Goal: Communication & Community: Share content

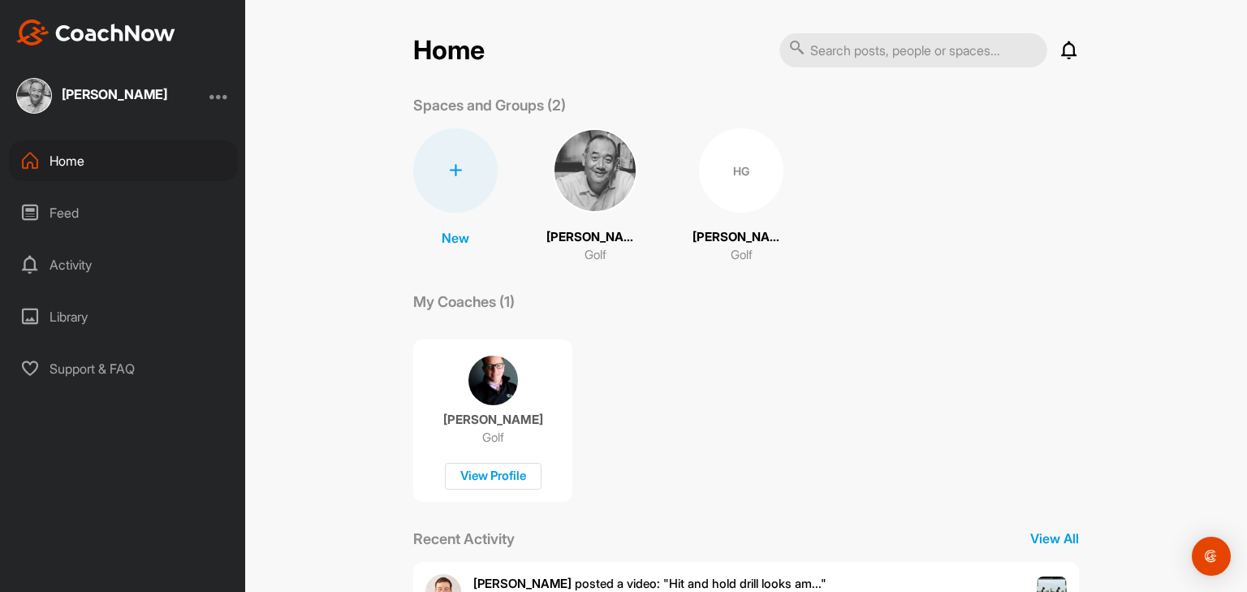
click at [719, 195] on div "HG" at bounding box center [741, 170] width 84 height 84
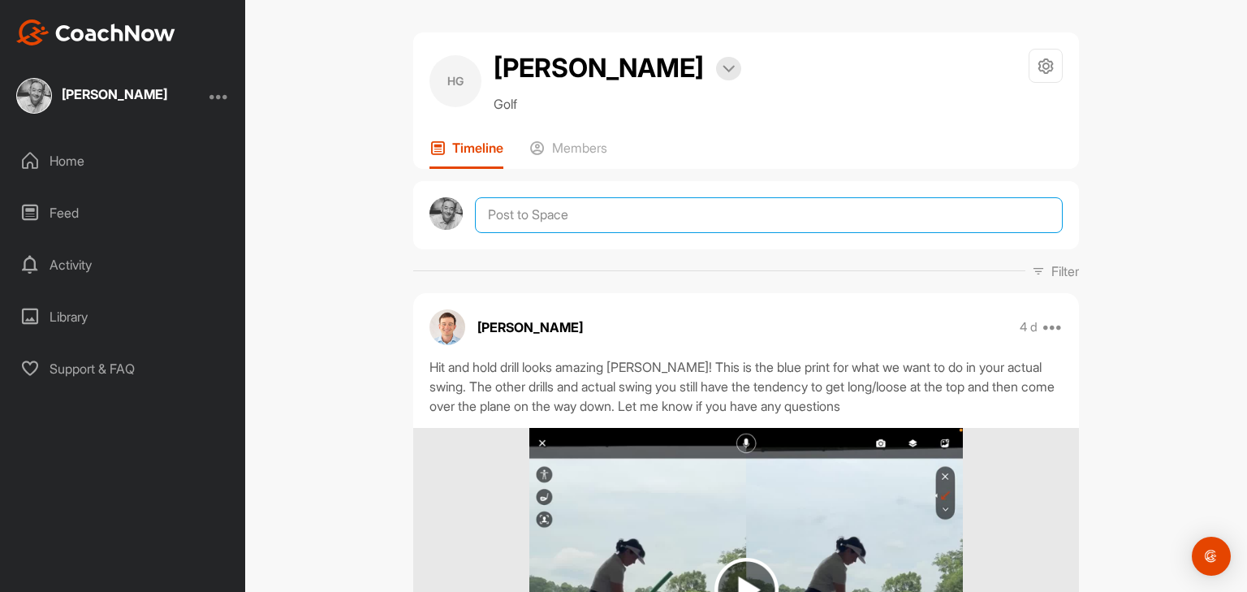
click at [607, 219] on textarea at bounding box center [769, 215] width 588 height 36
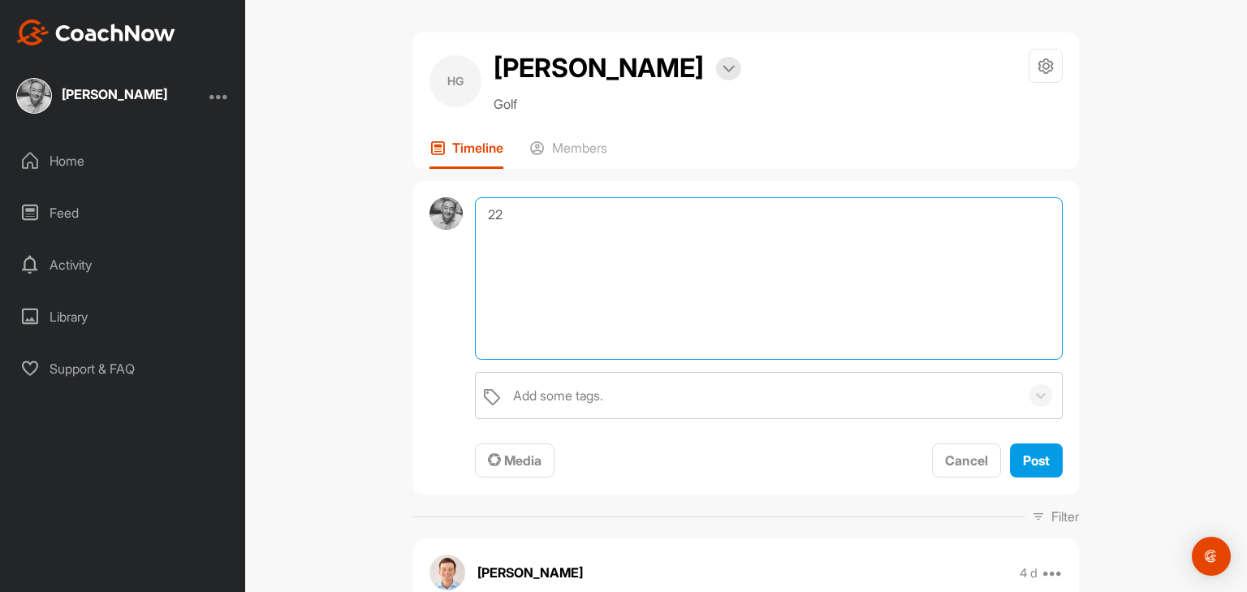
type textarea "2"
type textarea "[DATE] Practice"
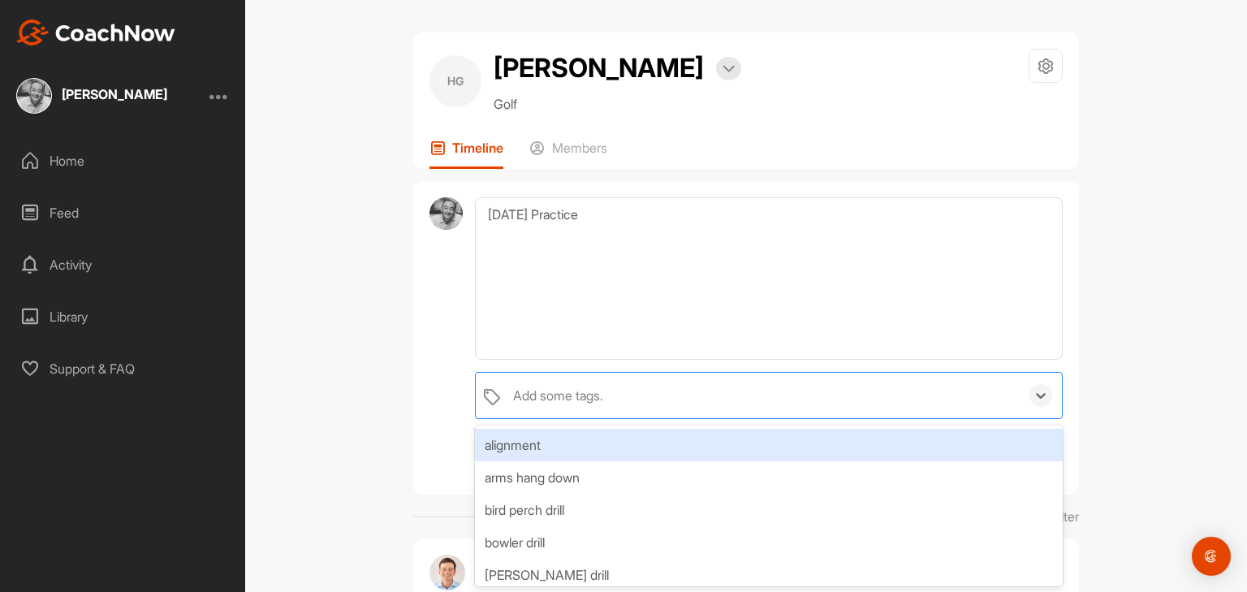
click at [526, 395] on div "Add some tags." at bounding box center [558, 395] width 90 height 19
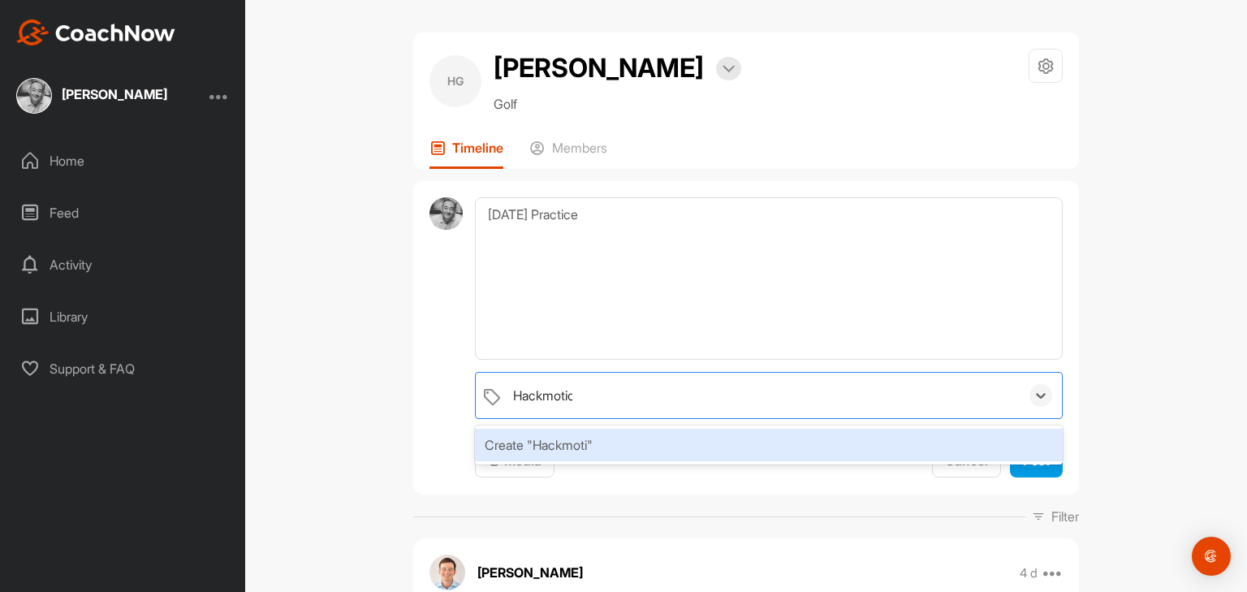
type input "Hackmotion"
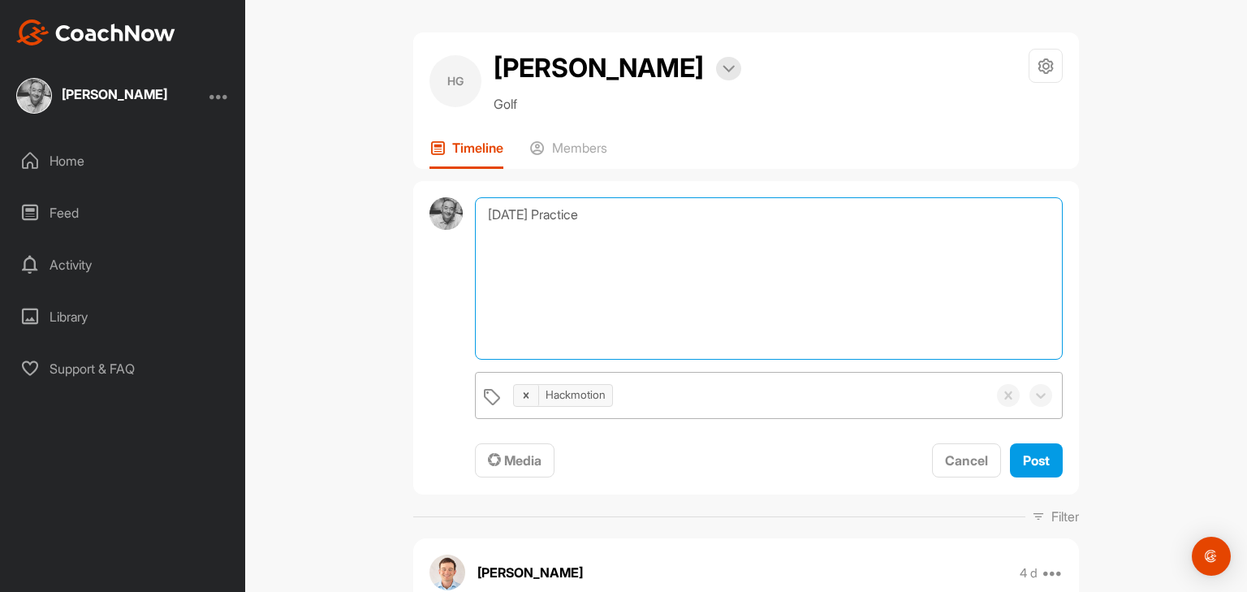
click at [536, 283] on textarea "[DATE] Practice" at bounding box center [769, 278] width 588 height 162
click at [603, 224] on textarea "[DATE] Practice" at bounding box center [769, 278] width 588 height 162
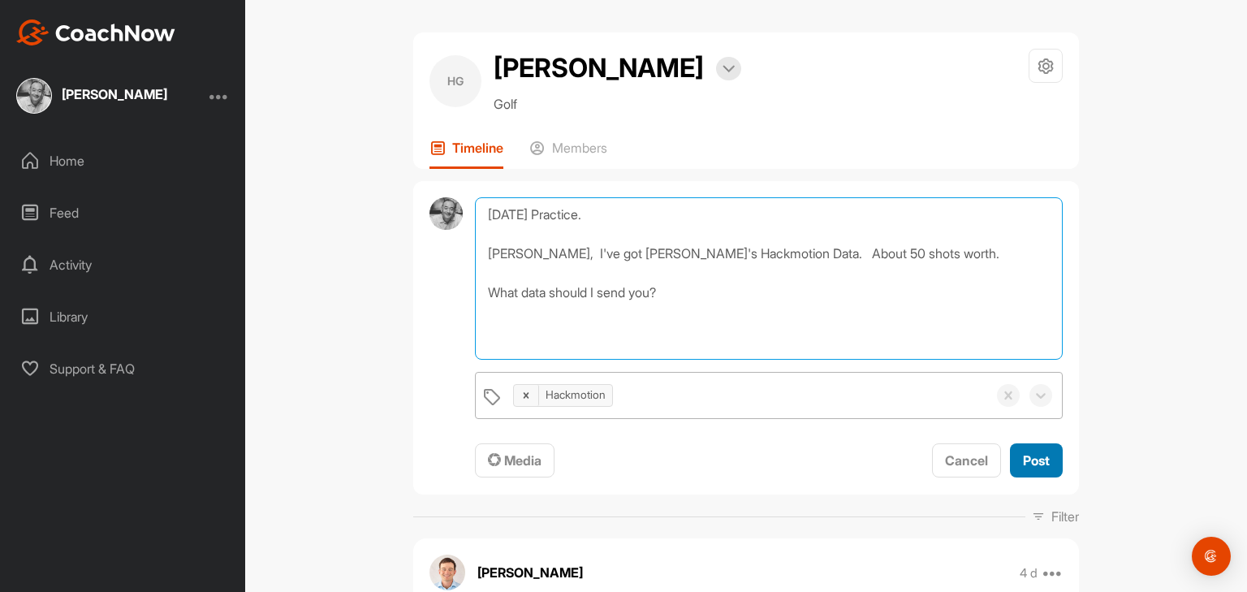
type textarea "[DATE] Practice. [PERSON_NAME], I've got [PERSON_NAME]'s Hackmotion Data. About…"
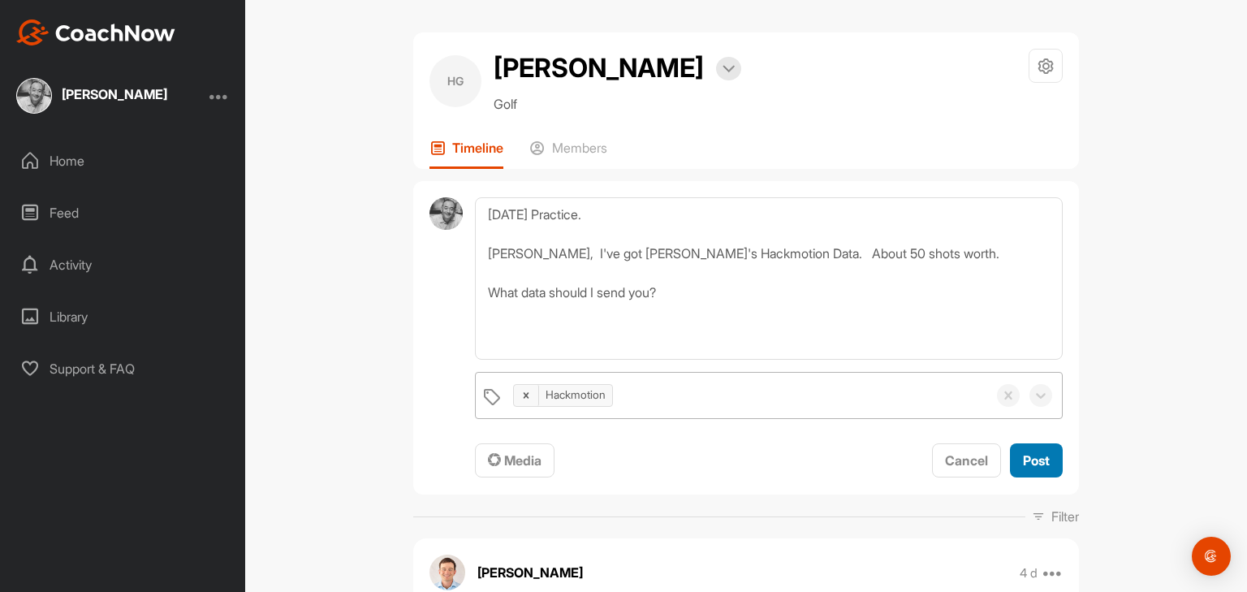
click at [1028, 460] on span "Post" at bounding box center [1036, 460] width 27 height 16
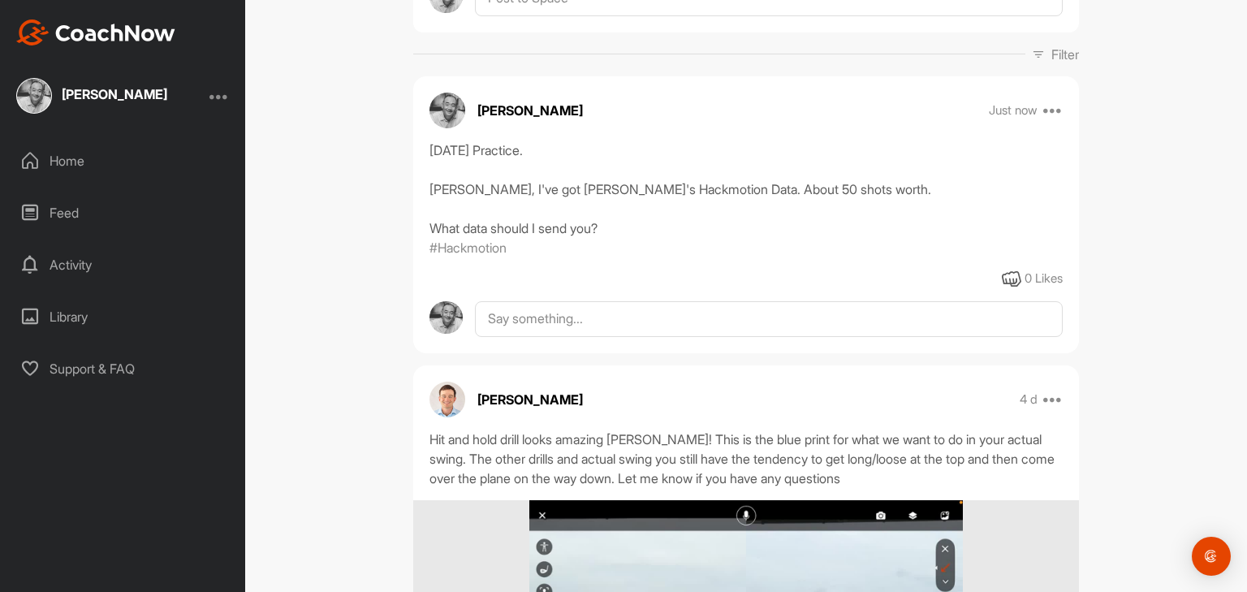
scroll to position [195, 0]
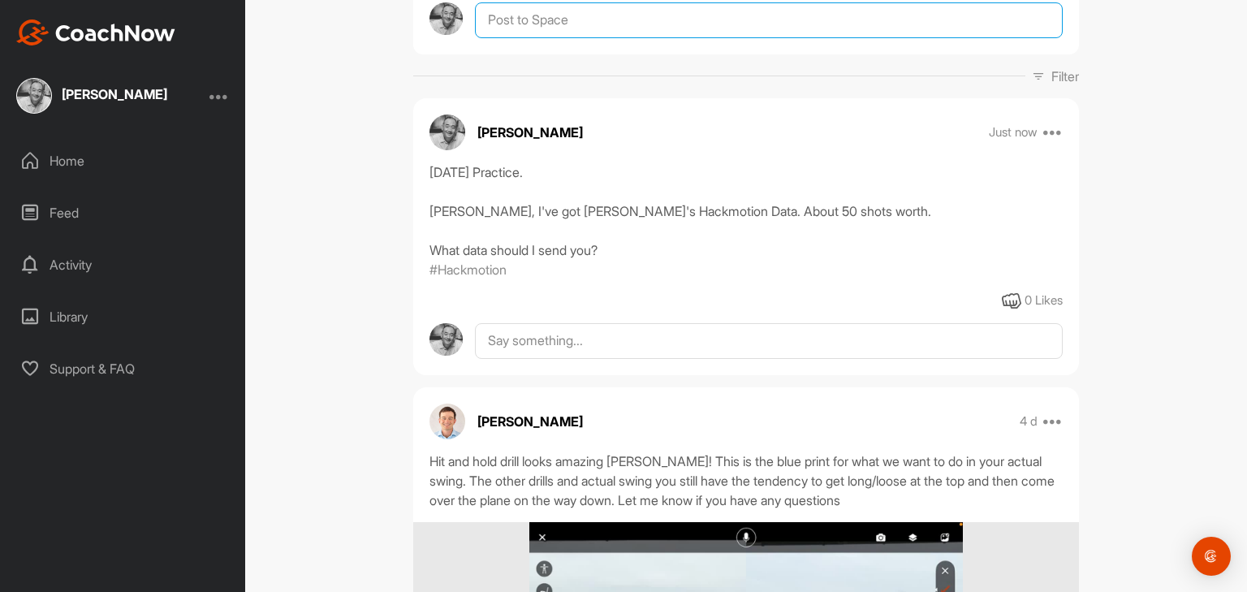
click at [536, 26] on textarea at bounding box center [769, 20] width 588 height 36
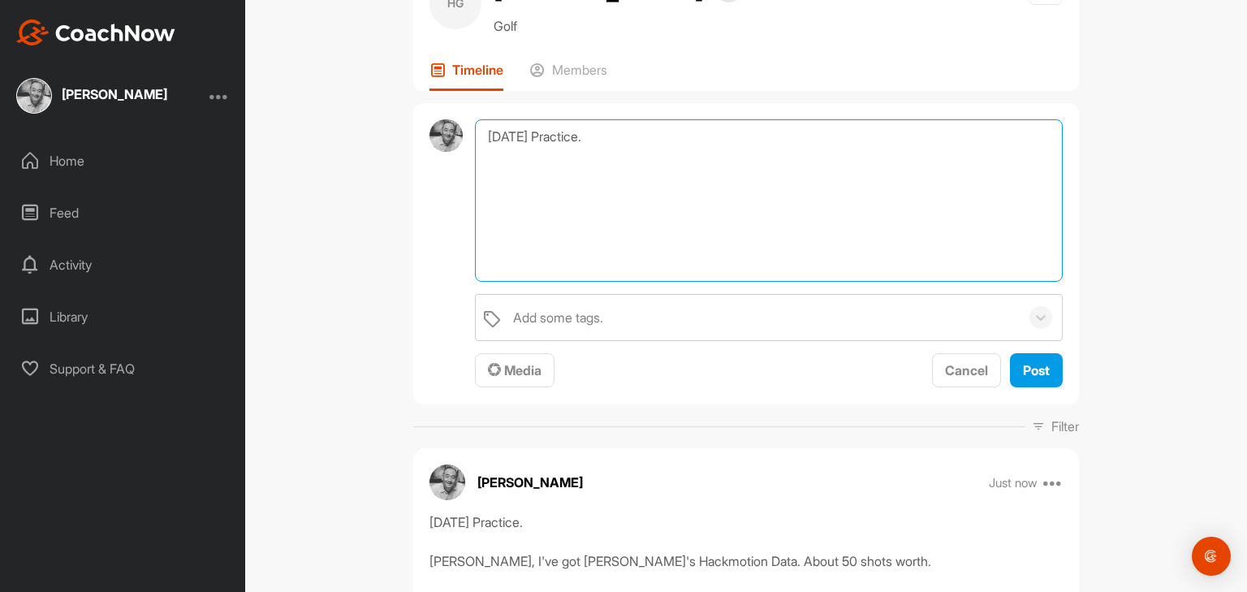
scroll to position [65, 0]
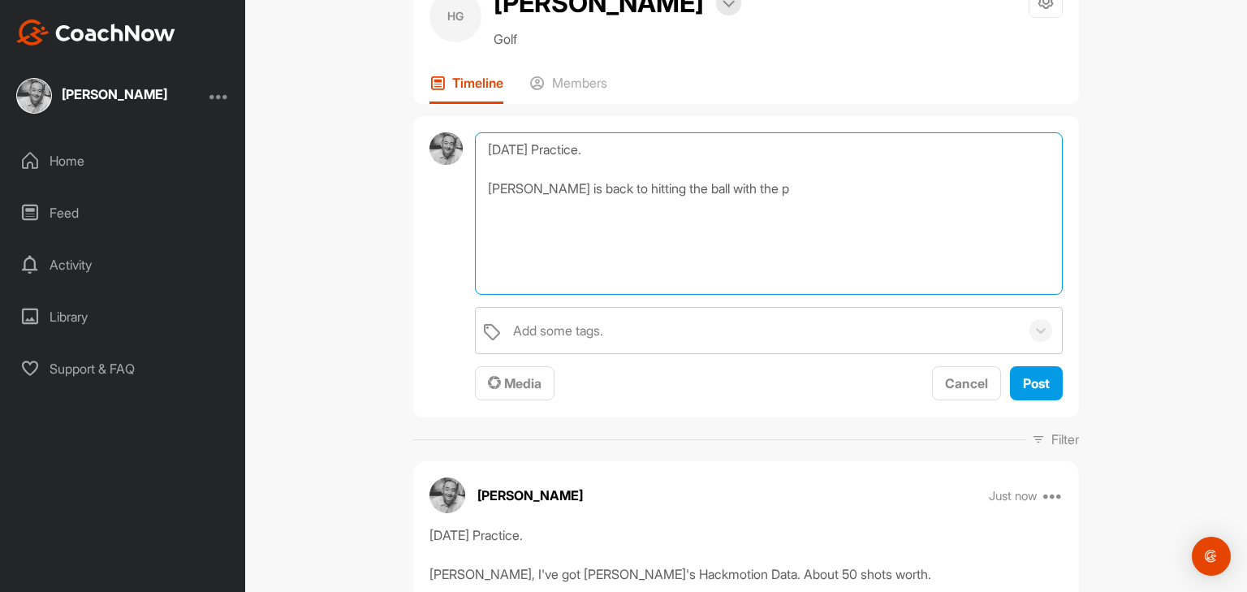
click at [759, 185] on textarea "[DATE] Practice. [PERSON_NAME] is back to hitting the ball with the p" at bounding box center [769, 213] width 588 height 162
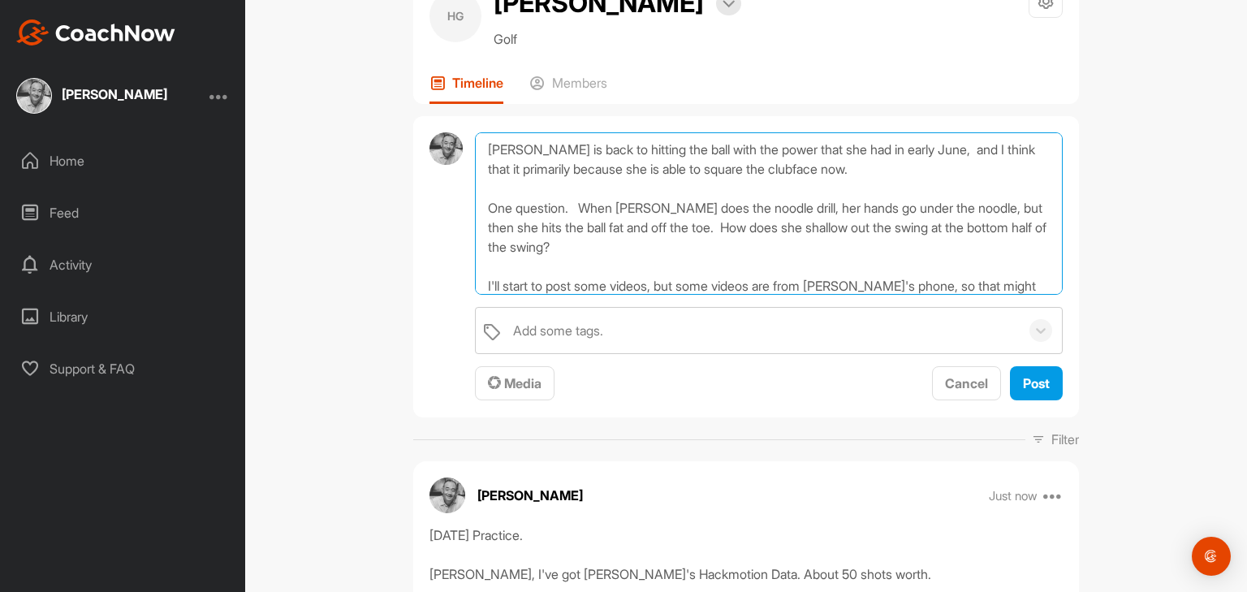
scroll to position [58, 0]
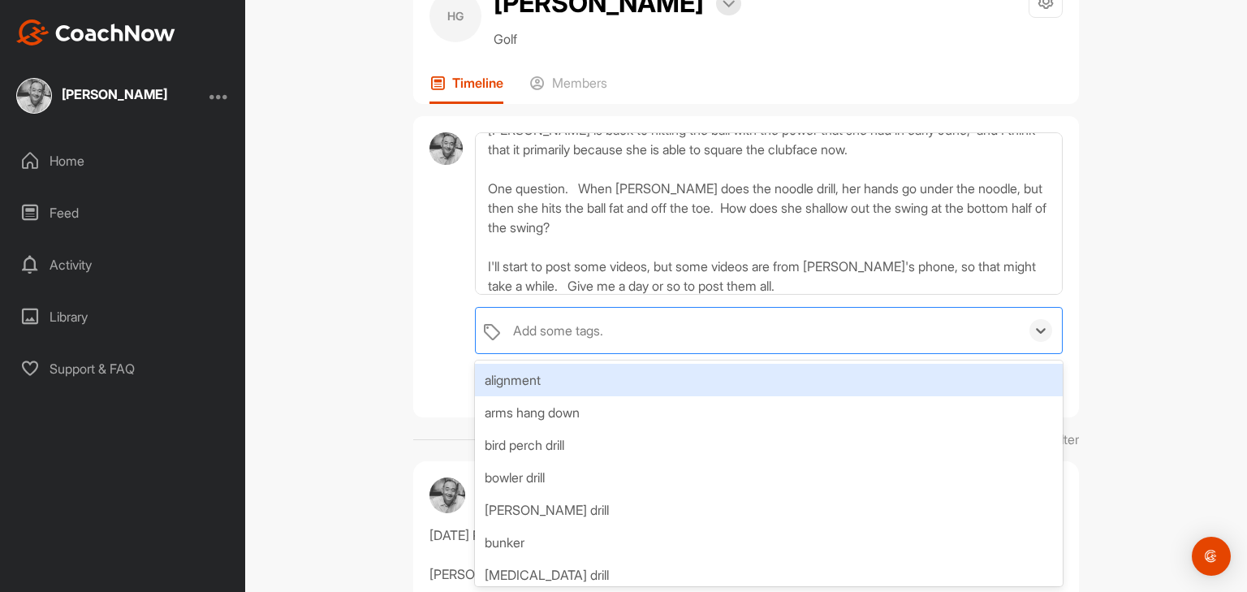
click at [505, 332] on div "Add some tags." at bounding box center [762, 330] width 515 height 45
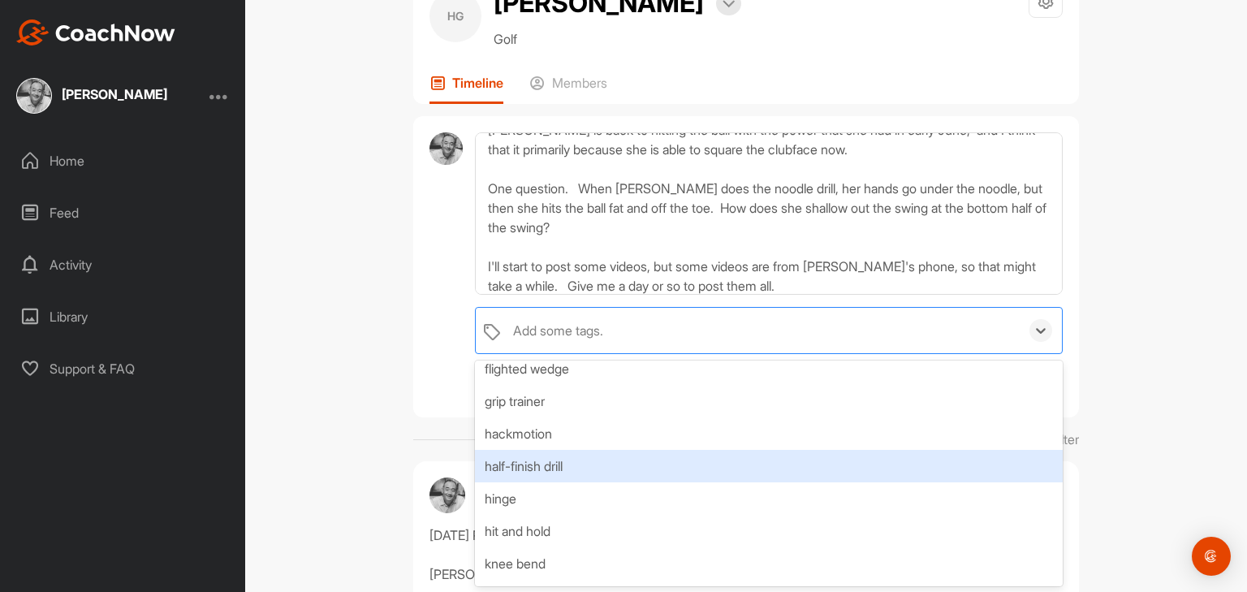
scroll to position [325, 0]
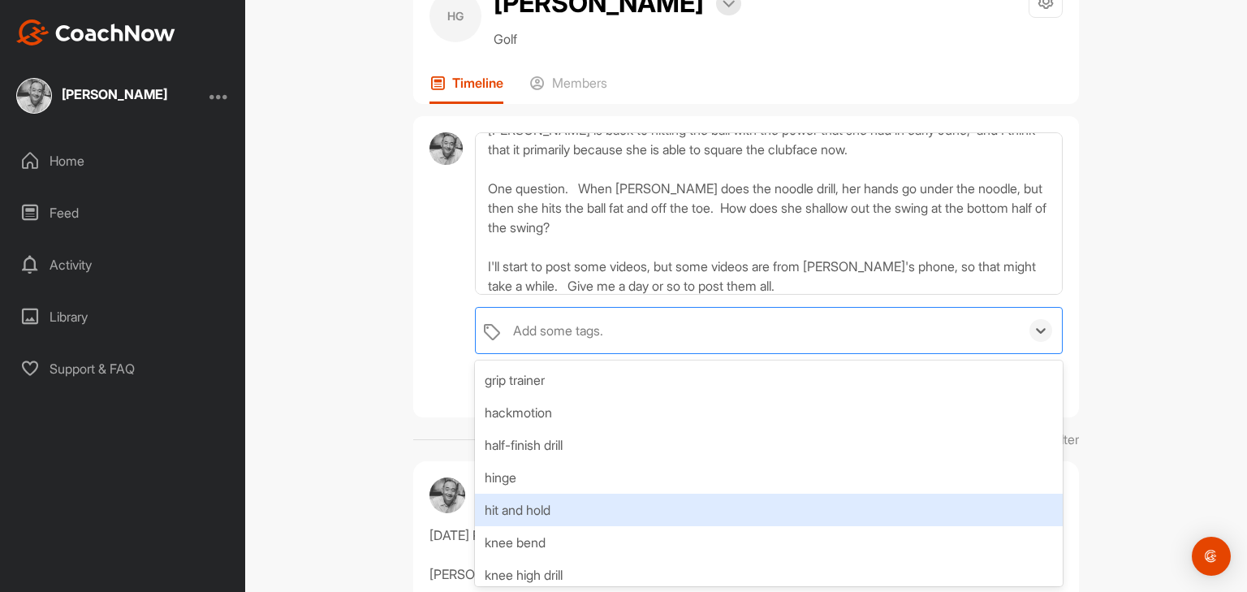
click at [518, 508] on div "hit and hold" at bounding box center [769, 510] width 588 height 32
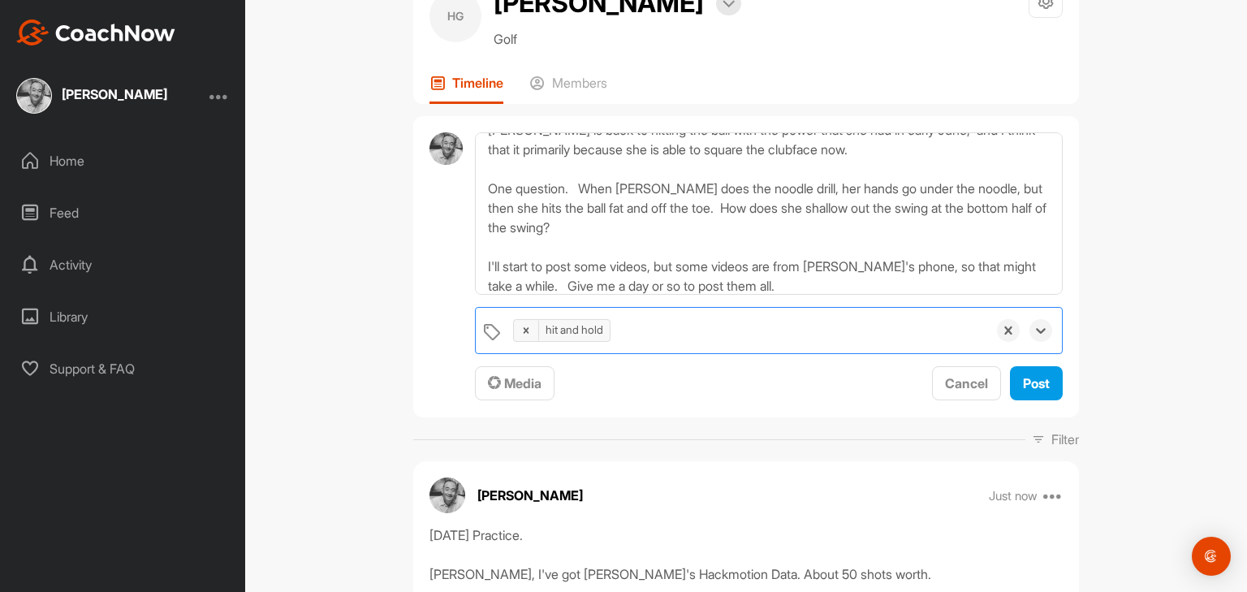
click at [650, 330] on div "hit and hold" at bounding box center [746, 330] width 482 height 45
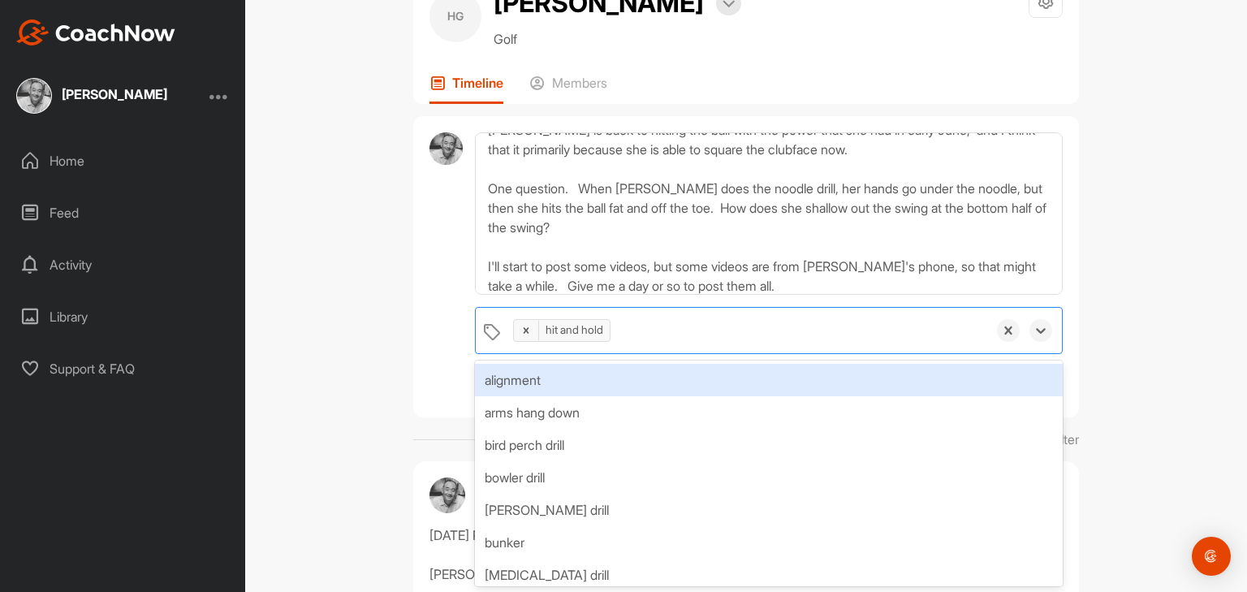
click at [625, 325] on div "hit and hold" at bounding box center [746, 330] width 482 height 45
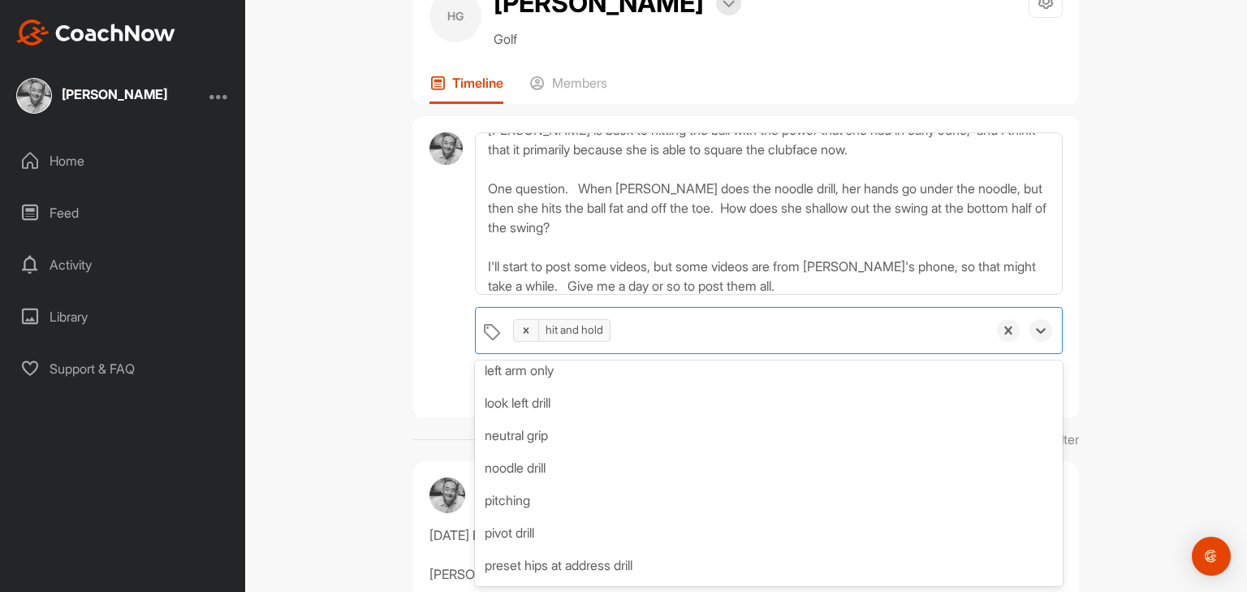
scroll to position [585, 0]
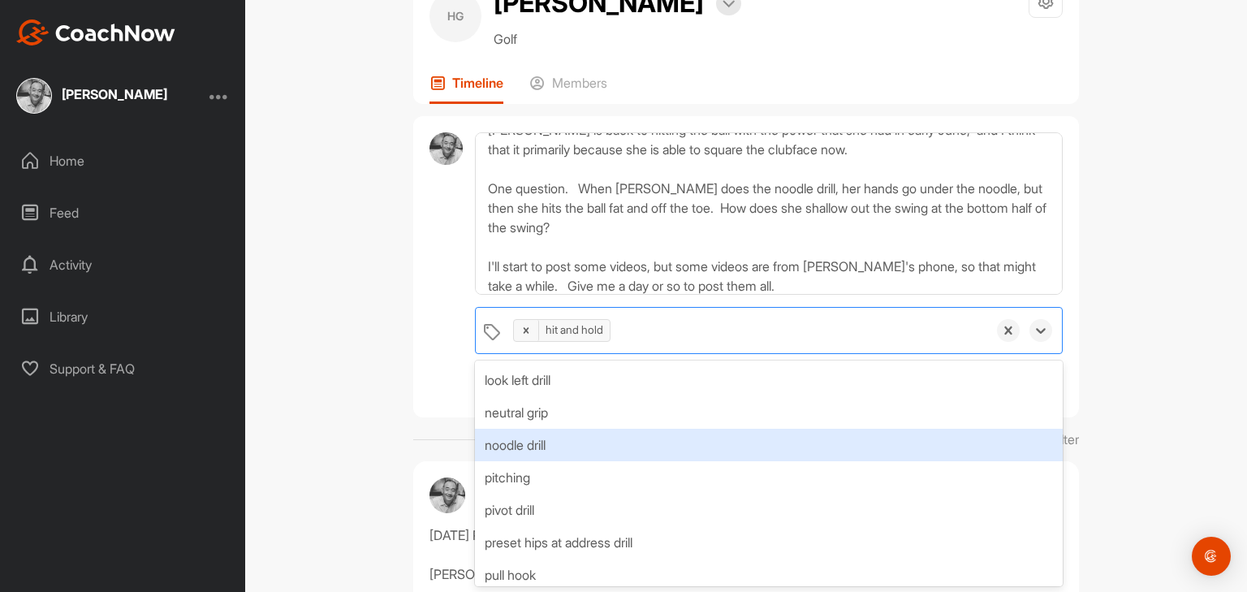
click at [539, 451] on div "noodle drill" at bounding box center [769, 445] width 588 height 32
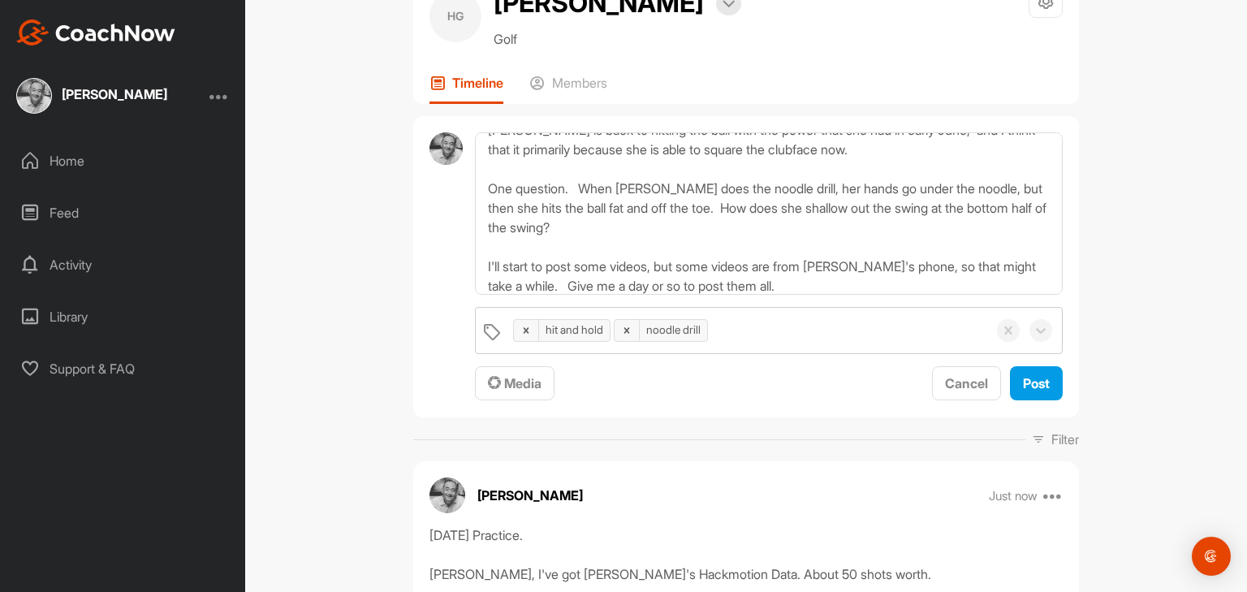
click at [1124, 432] on div "HG [PERSON_NAME] Go Bookings Golf Space Settings Your Notifications Leave Space…" at bounding box center [746, 296] width 1002 height 592
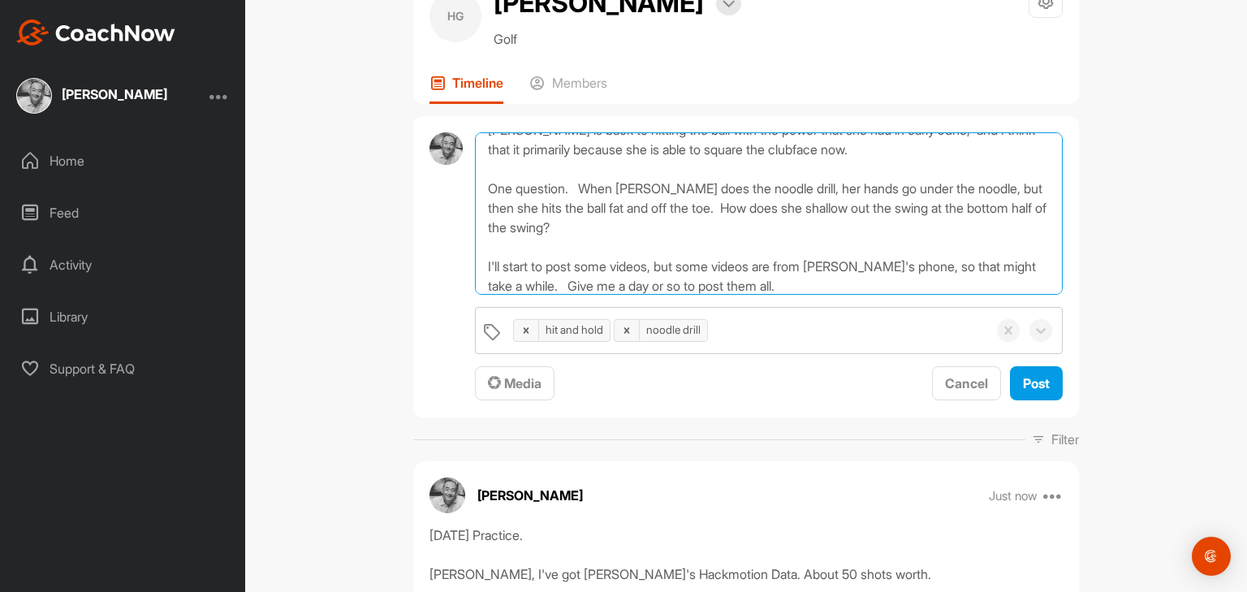
click at [788, 187] on textarea "[DATE] Practice. [PERSON_NAME] is back to hitting the ball with the power that …" at bounding box center [769, 213] width 588 height 162
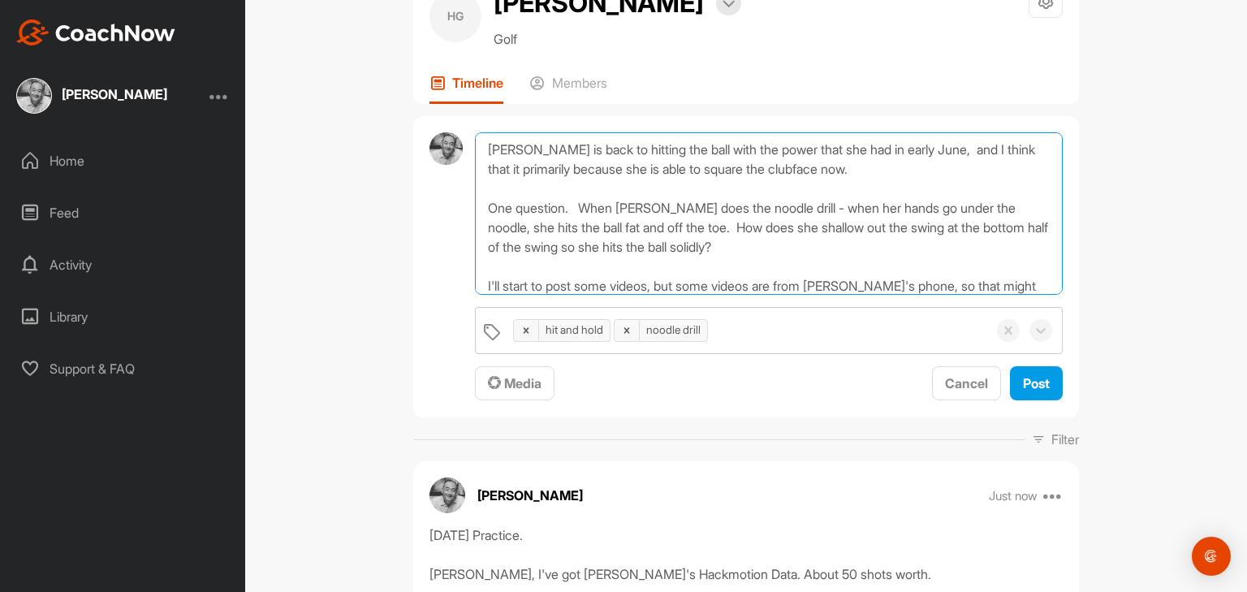
scroll to position [58, 0]
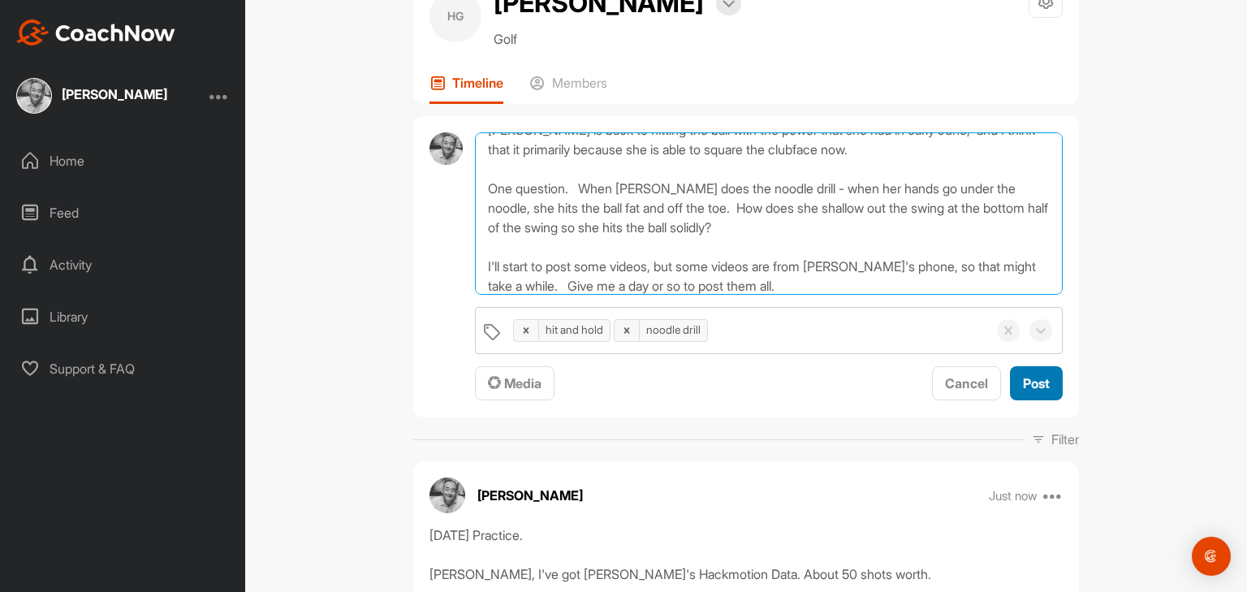
type textarea "[DATE] Practice. [PERSON_NAME] is back to hitting the ball with the power that …"
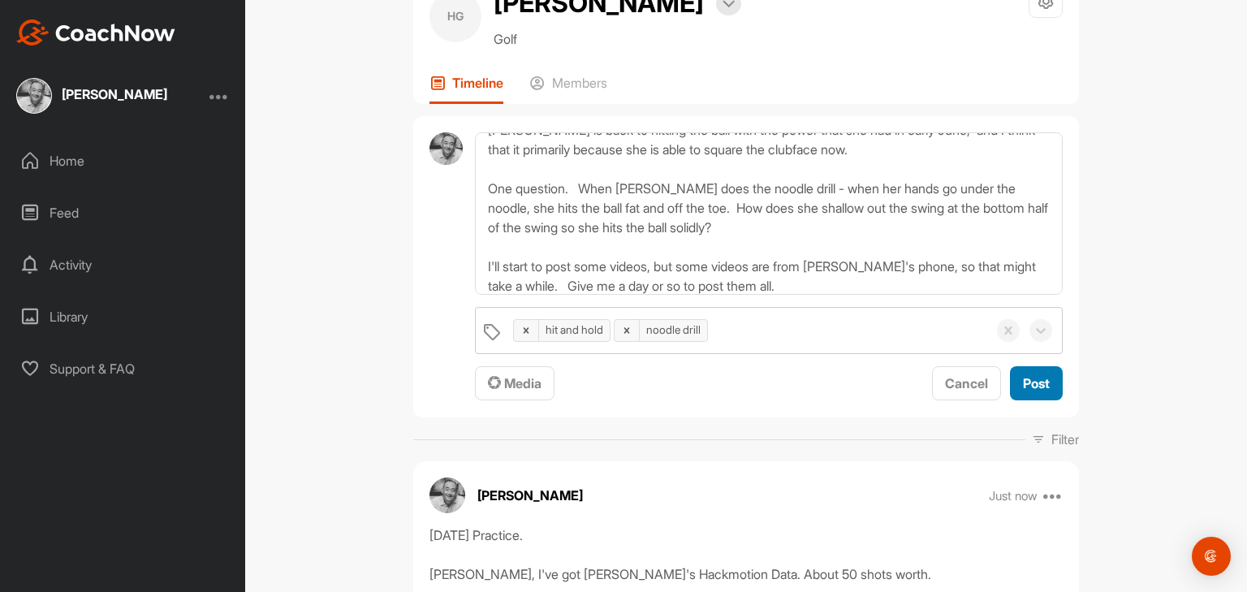
click at [1023, 380] on span "Post" at bounding box center [1036, 383] width 27 height 16
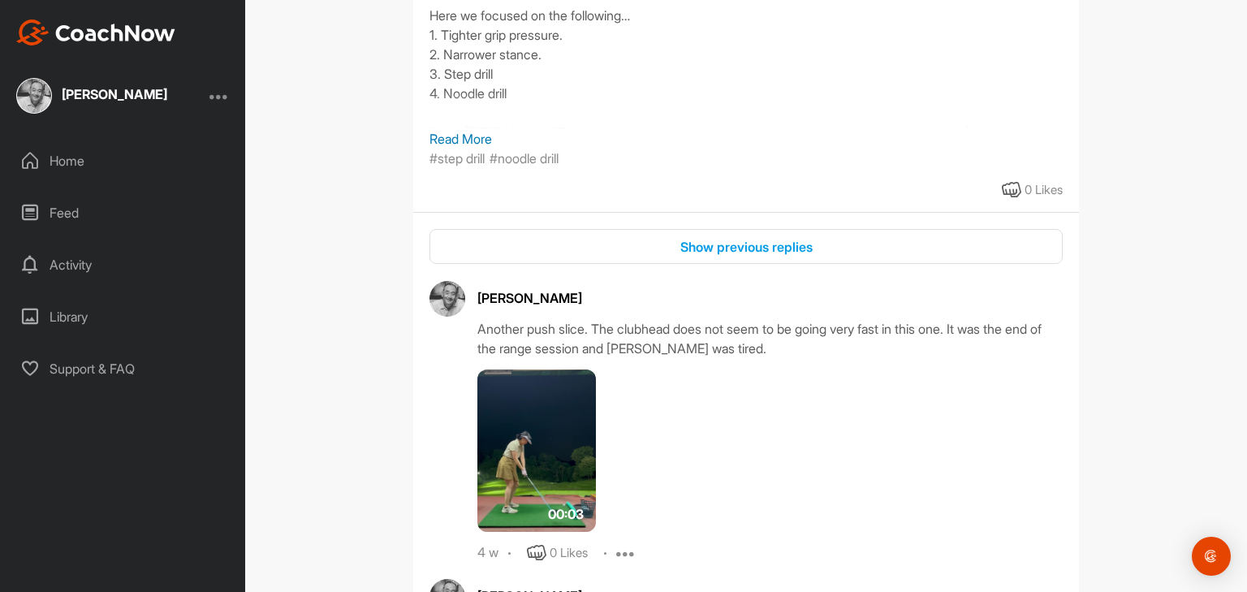
scroll to position [5391, 0]
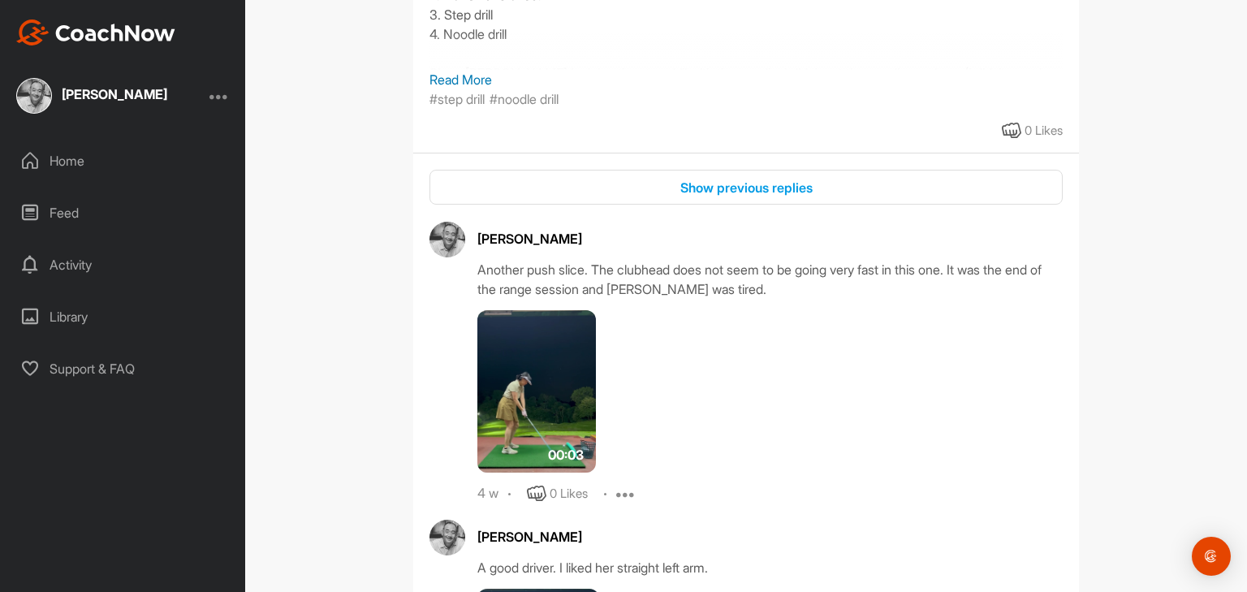
click at [555, 399] on img at bounding box center [536, 391] width 119 height 162
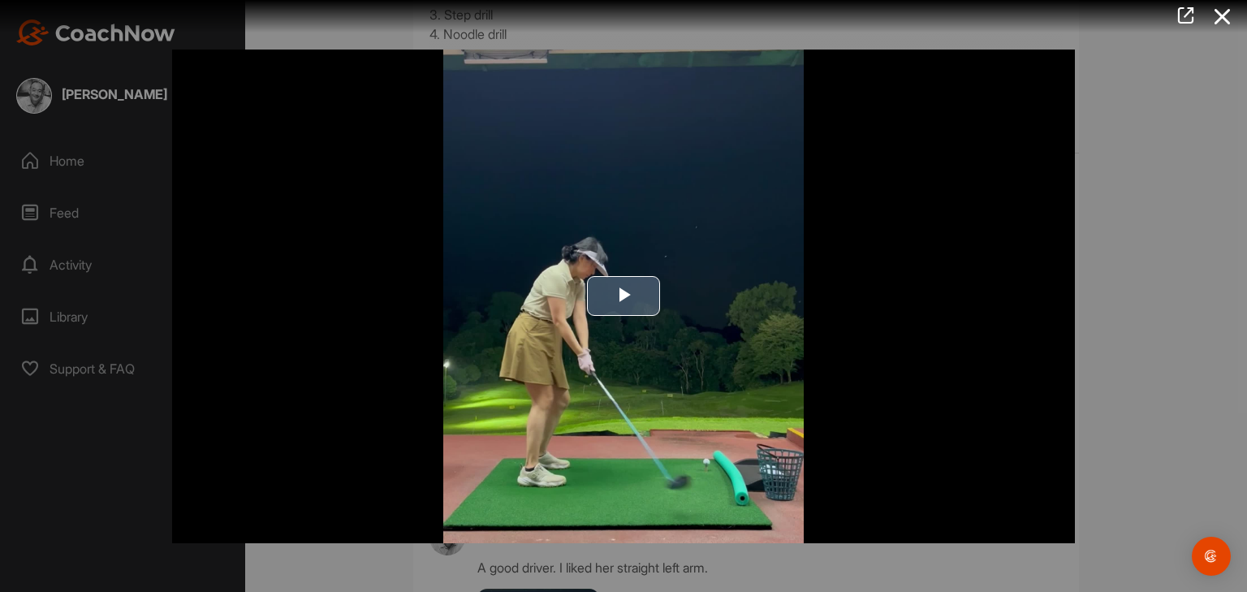
click at [624, 296] on span "Video Player" at bounding box center [624, 296] width 0 height 0
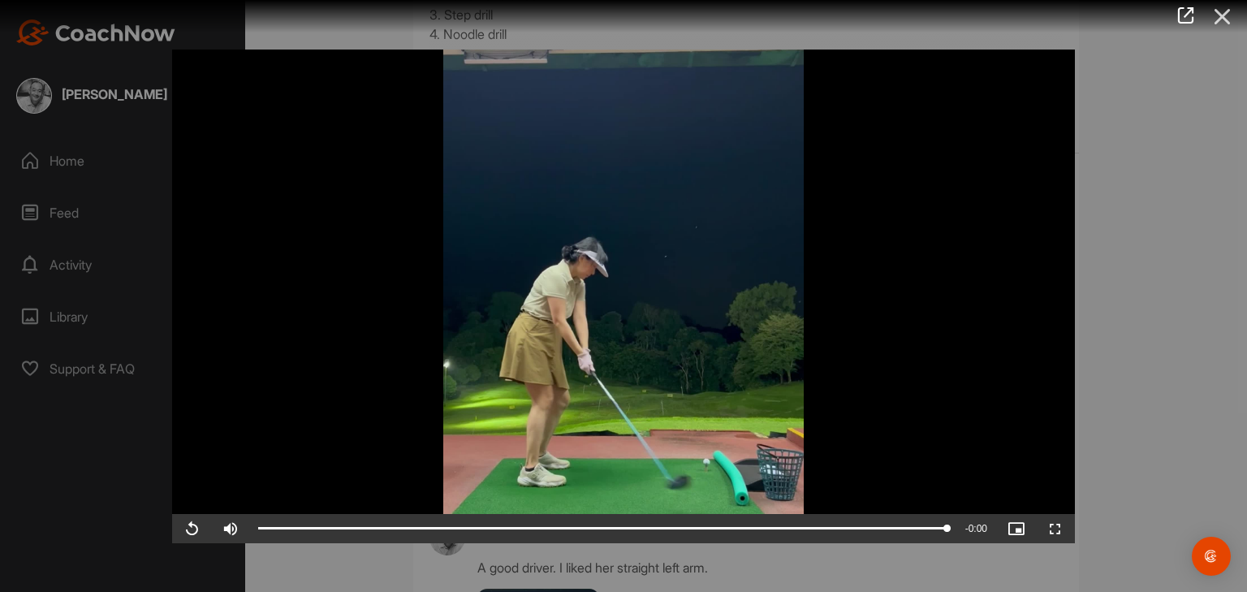
click at [1231, 19] on icon at bounding box center [1222, 17] width 37 height 30
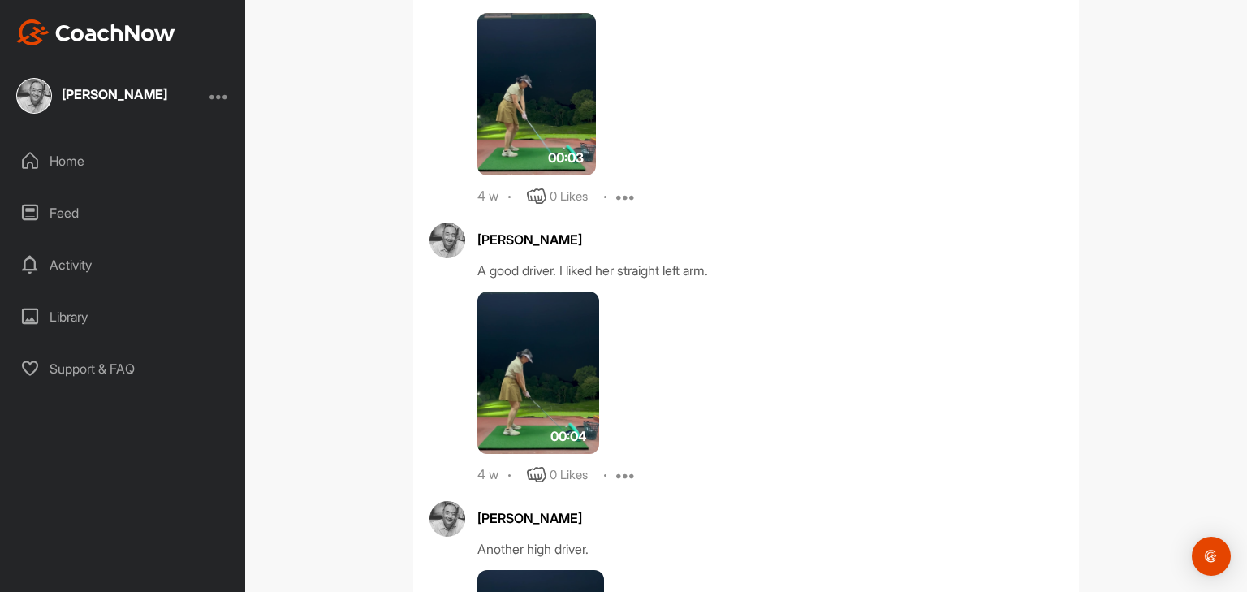
scroll to position [5716, 0]
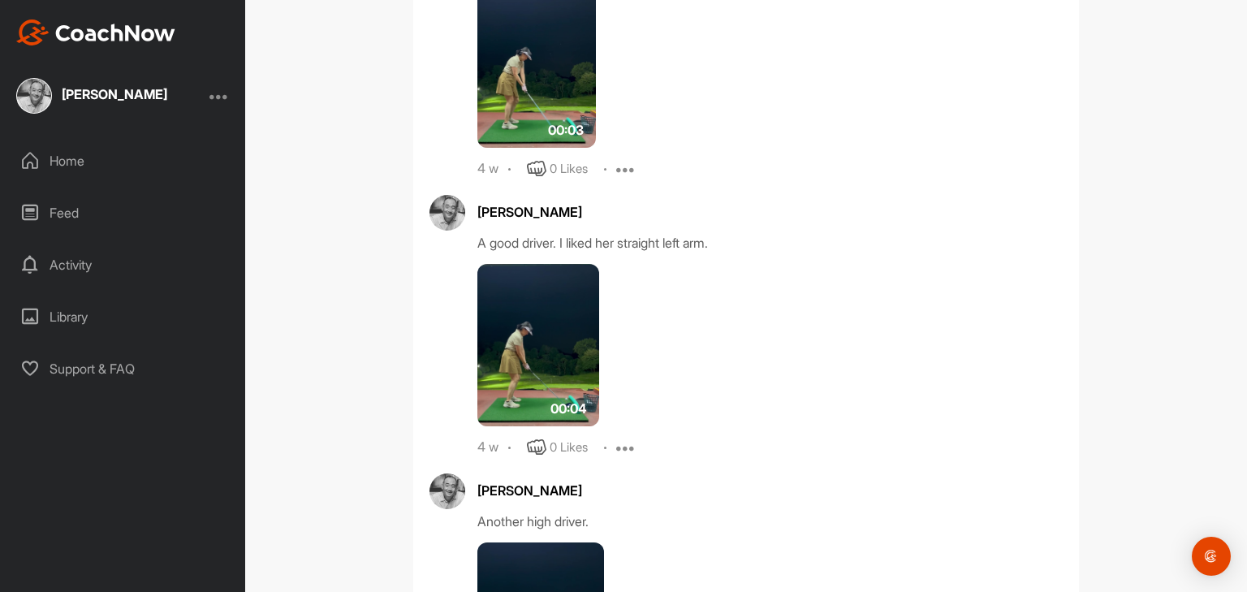
click at [513, 344] on img at bounding box center [538, 345] width 122 height 162
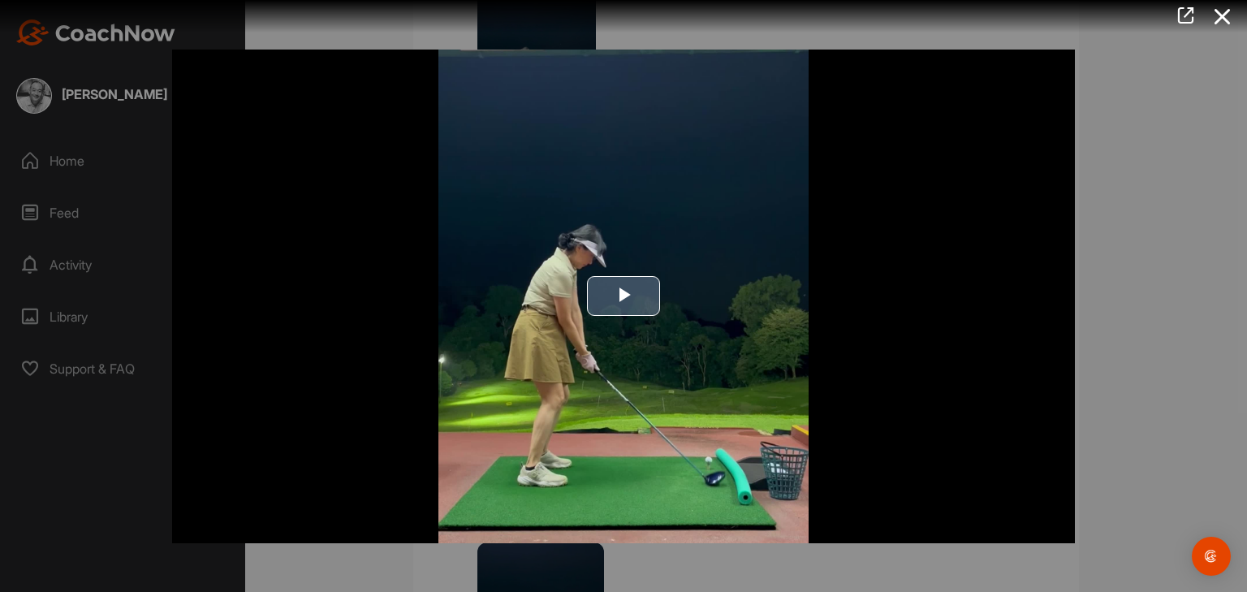
click at [624, 296] on span "Video Player" at bounding box center [624, 296] width 0 height 0
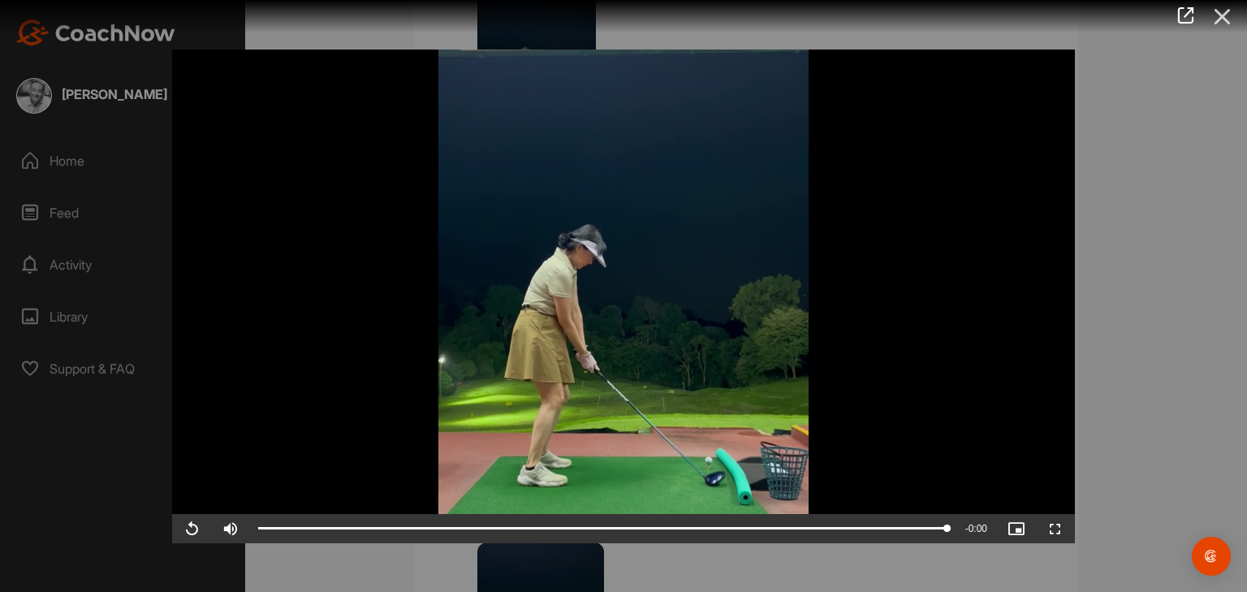
click at [1221, 19] on icon at bounding box center [1222, 17] width 37 height 30
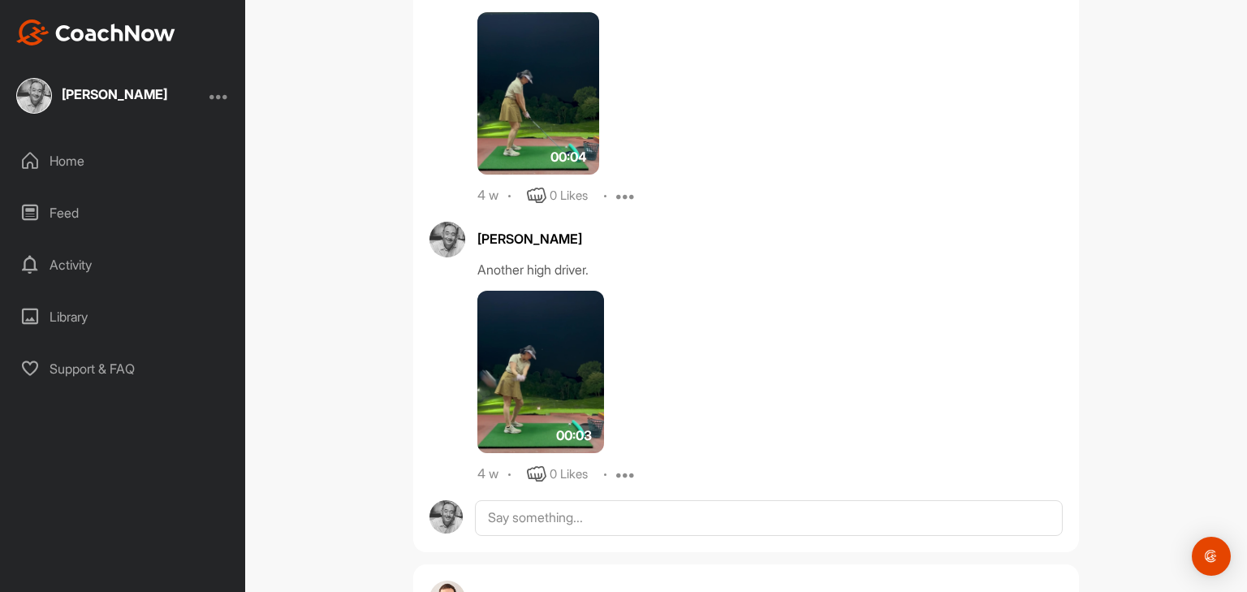
scroll to position [5976, 0]
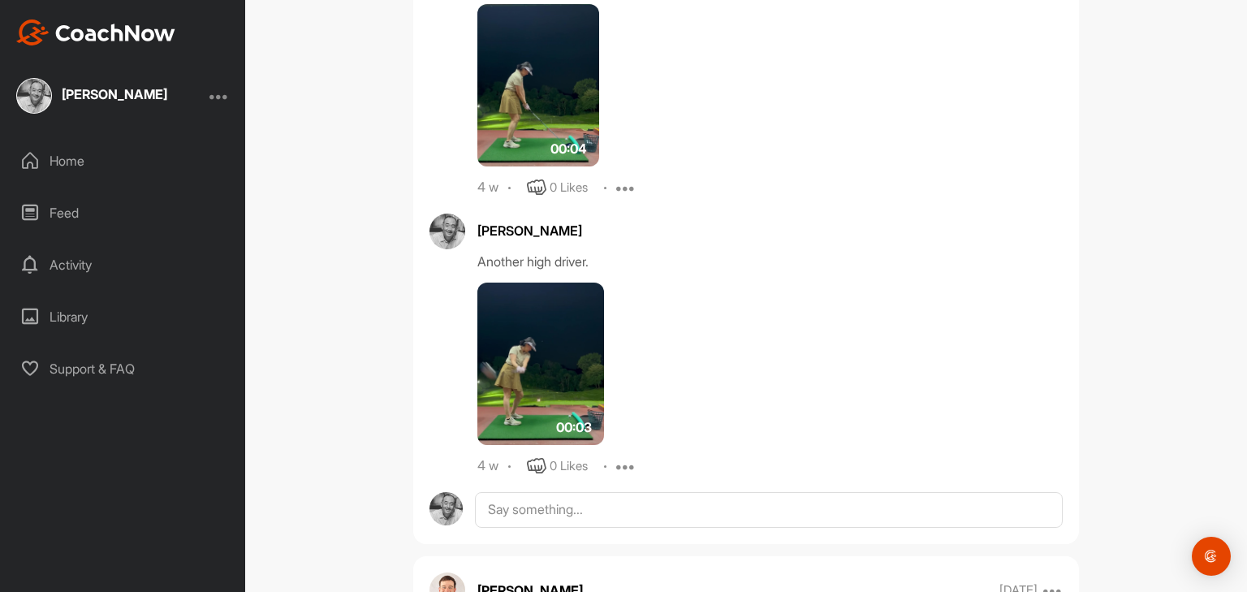
click at [517, 394] on img at bounding box center [540, 364] width 127 height 162
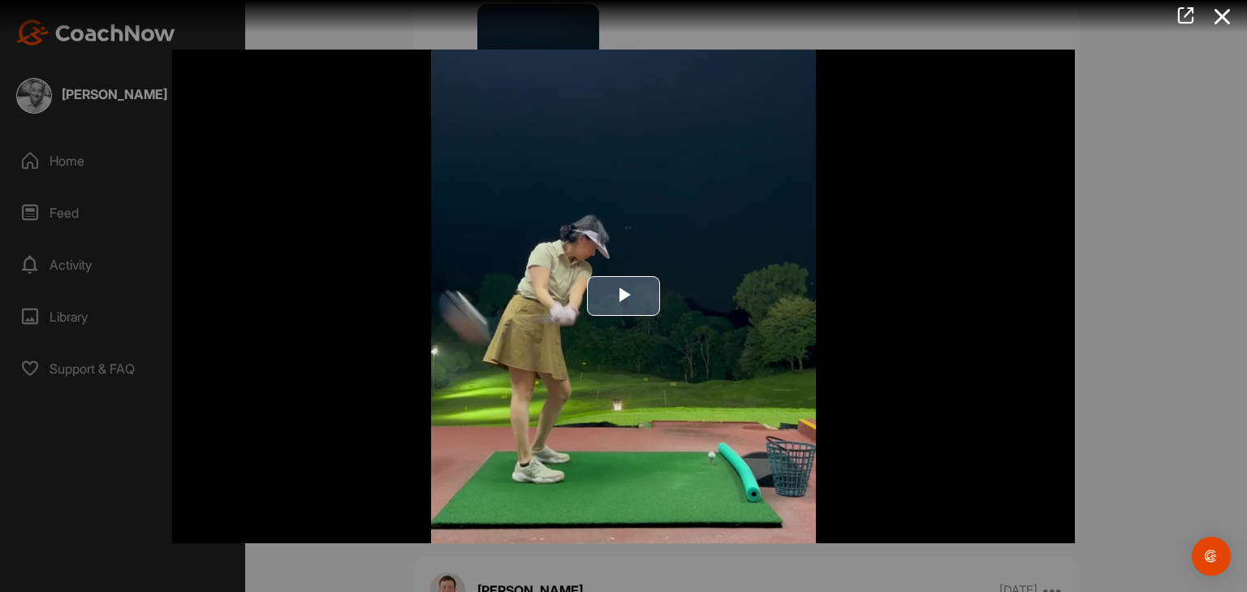
click at [624, 296] on span "Video Player" at bounding box center [624, 296] width 0 height 0
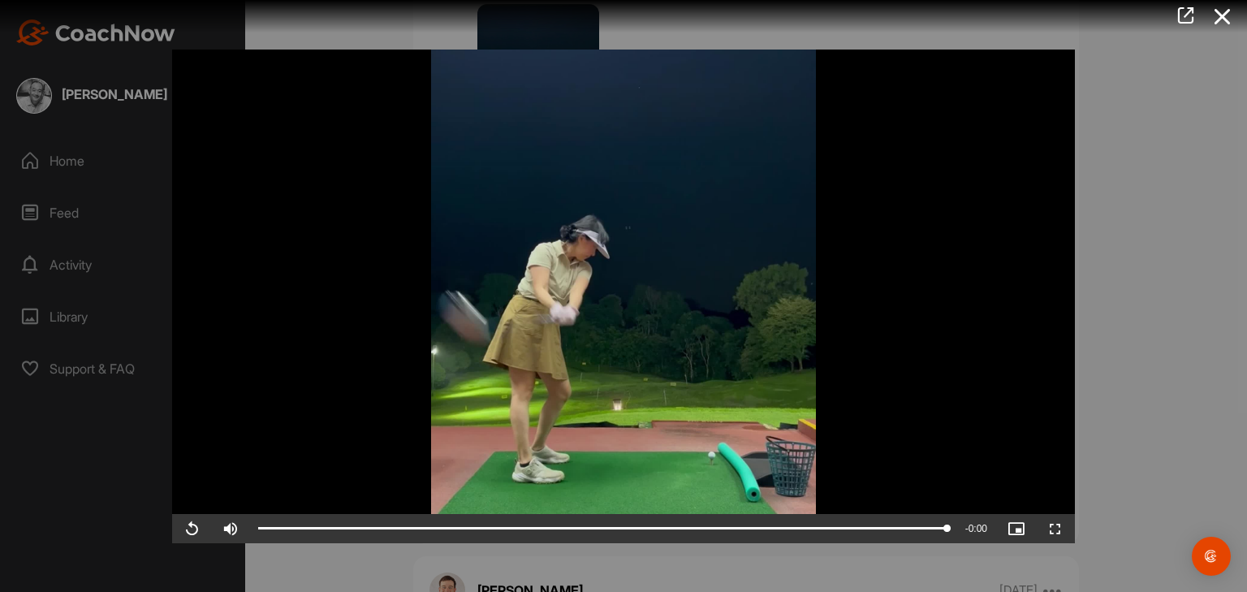
click at [1150, 377] on div at bounding box center [623, 296] width 1247 height 592
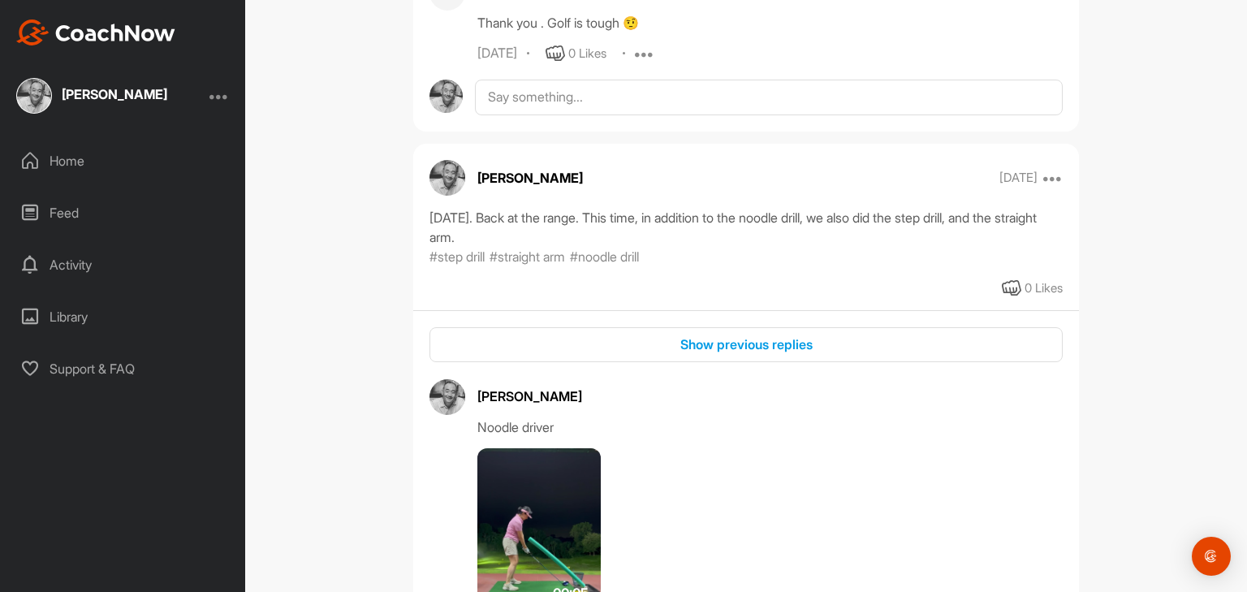
scroll to position [7340, 0]
click at [716, 361] on button "Show previous replies" at bounding box center [745, 343] width 633 height 35
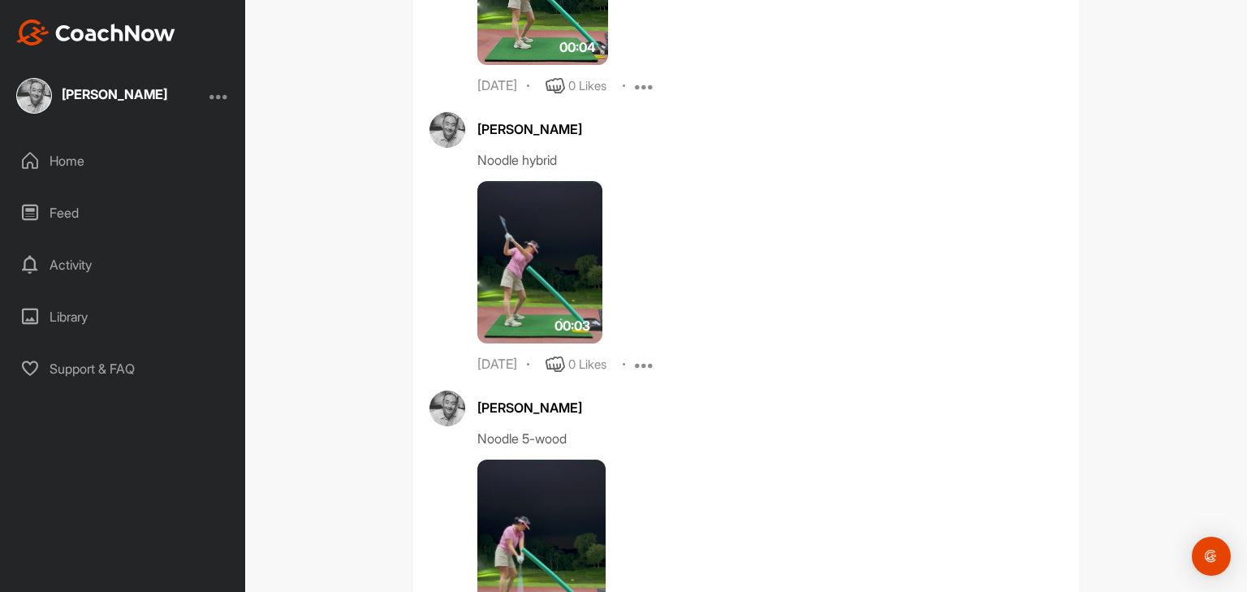
scroll to position [8444, 0]
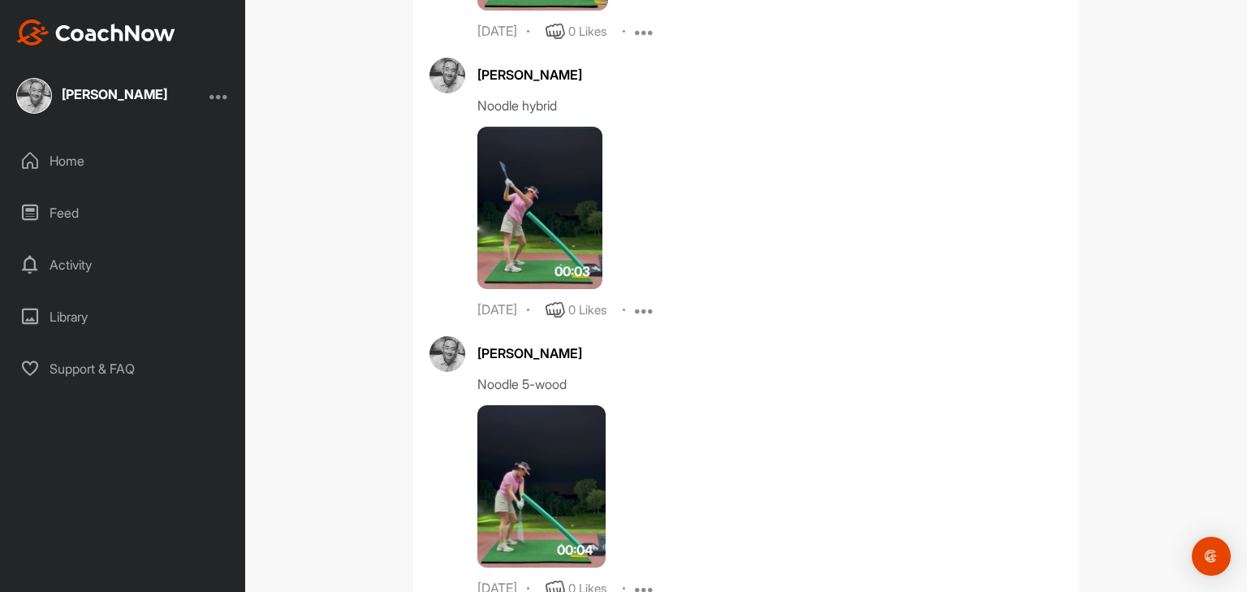
click at [532, 459] on img at bounding box center [541, 486] width 128 height 162
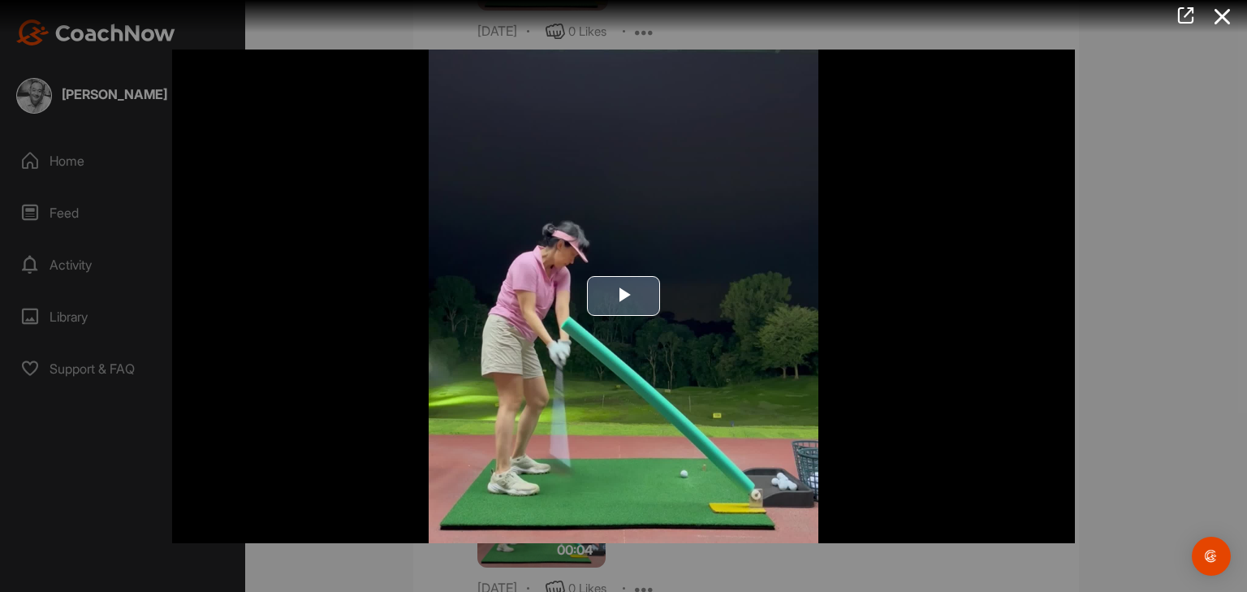
click at [624, 296] on span "Video Player" at bounding box center [624, 296] width 0 height 0
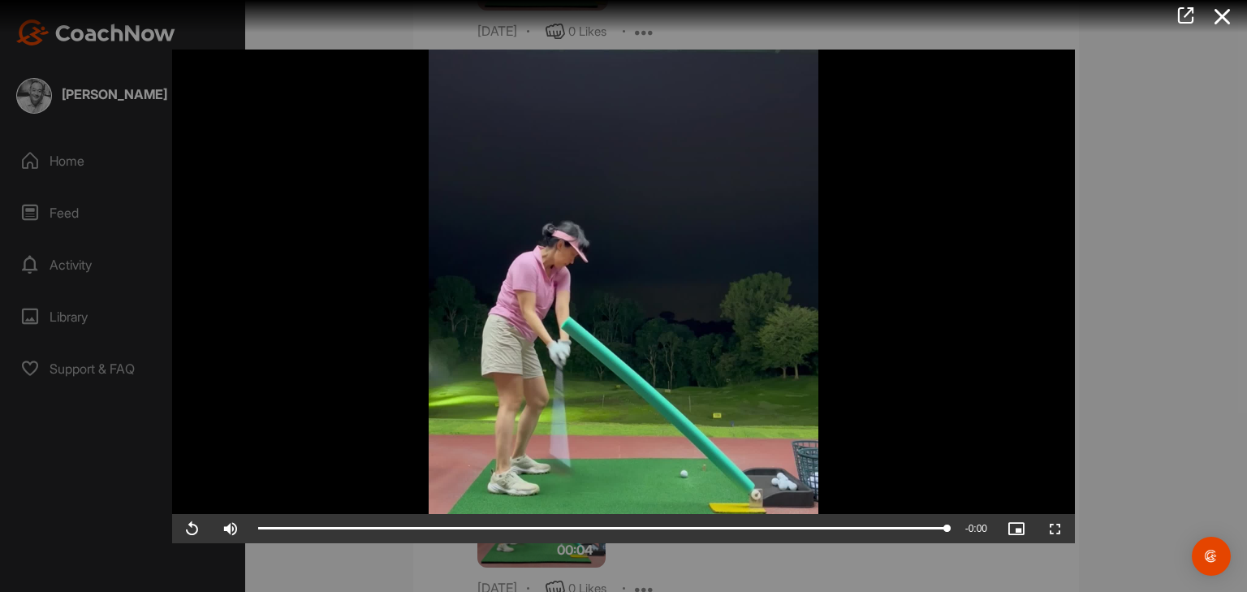
click at [1124, 378] on div at bounding box center [623, 296] width 1247 height 592
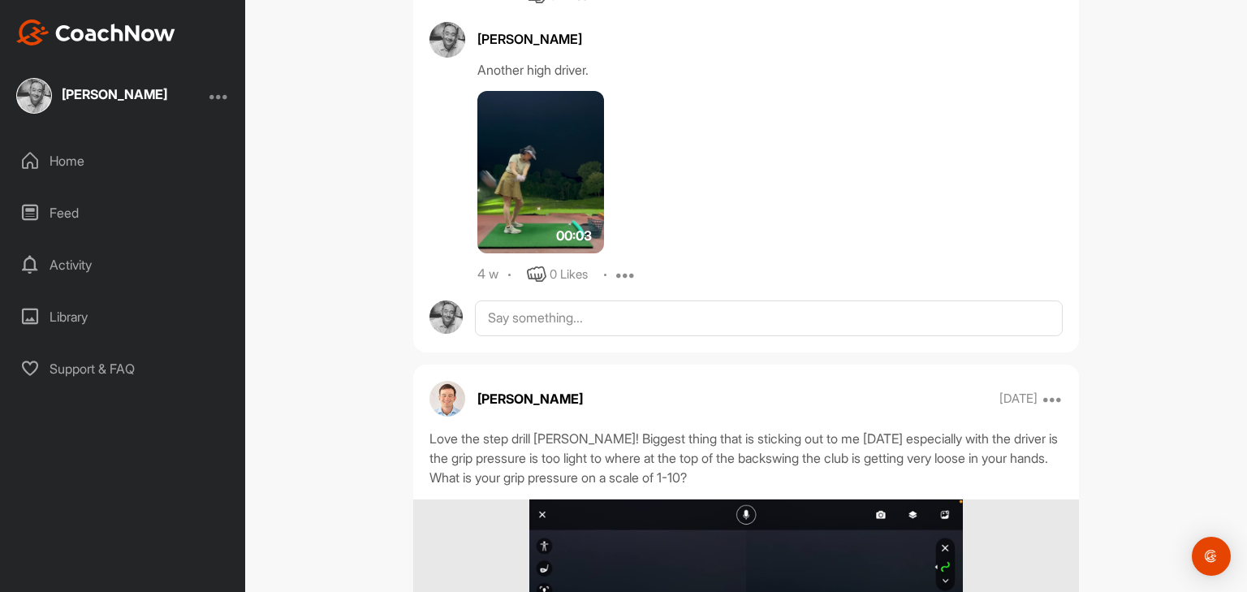
scroll to position [6235, 0]
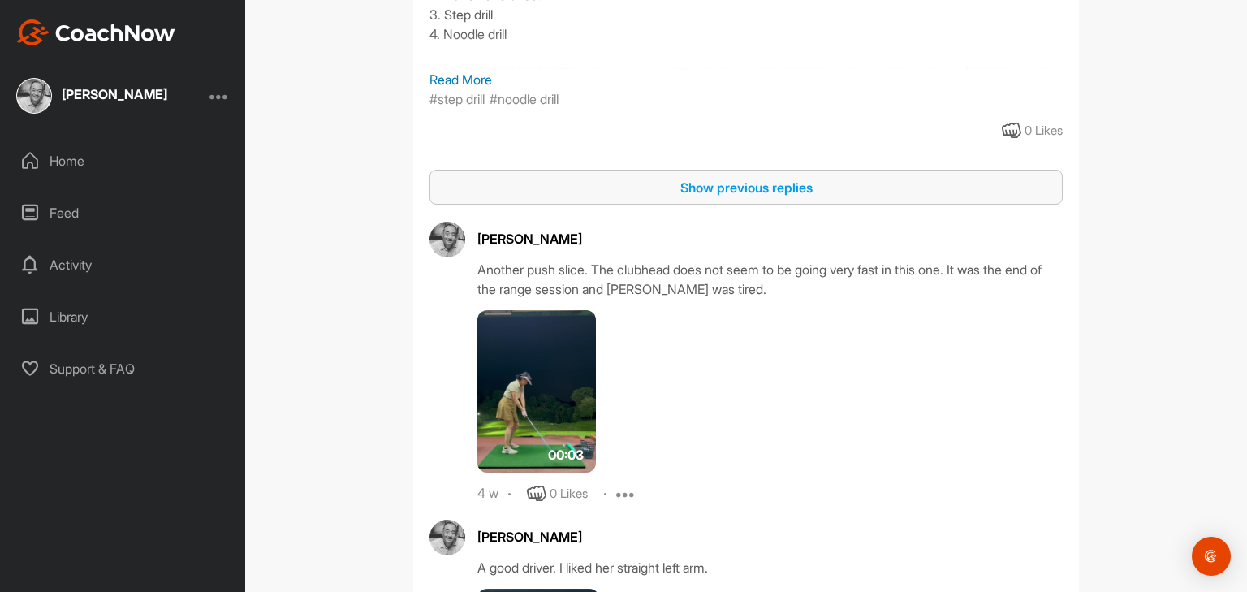
click at [752, 197] on div "Show previous replies" at bounding box center [745, 187] width 607 height 19
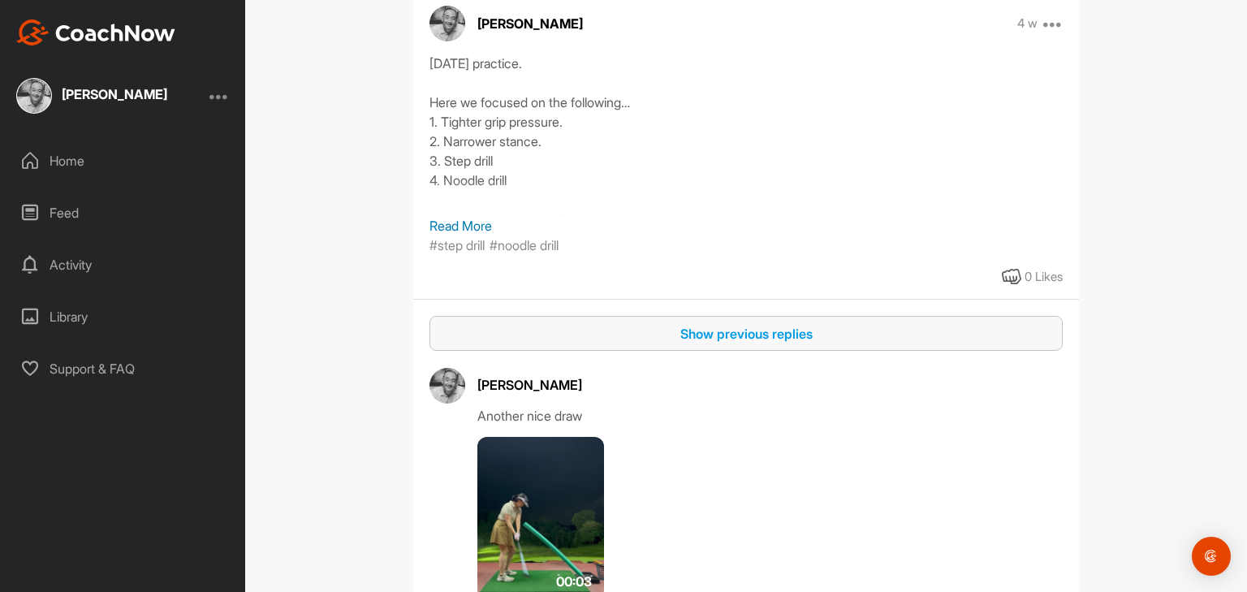
scroll to position [5196, 0]
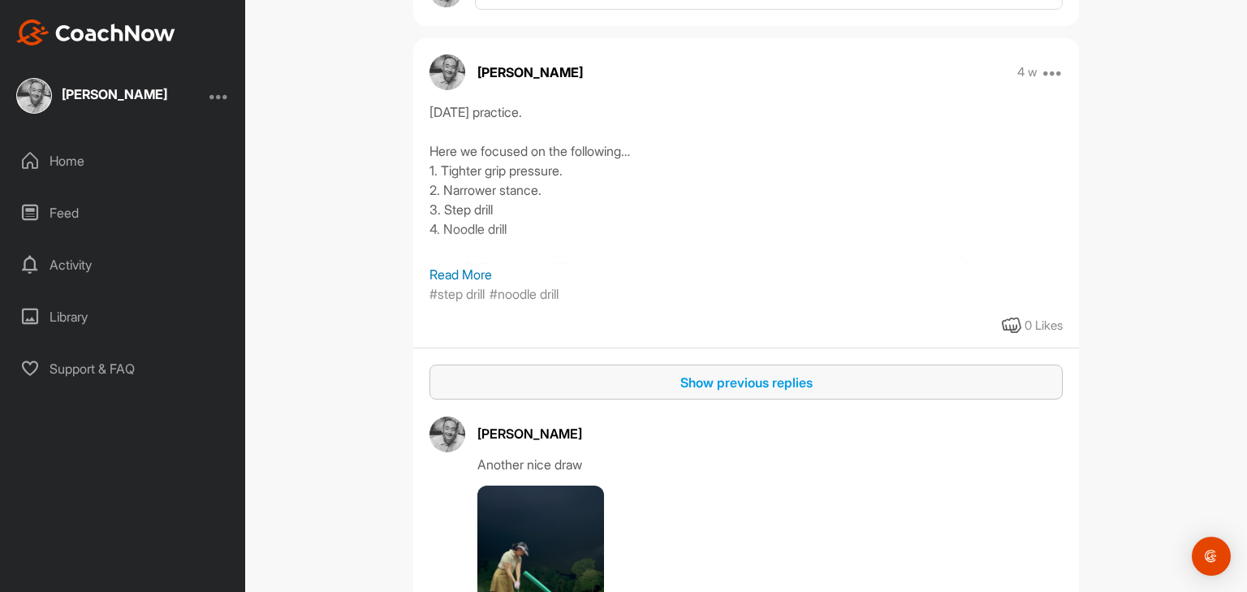
click at [473, 284] on p "Read More" at bounding box center [745, 274] width 633 height 19
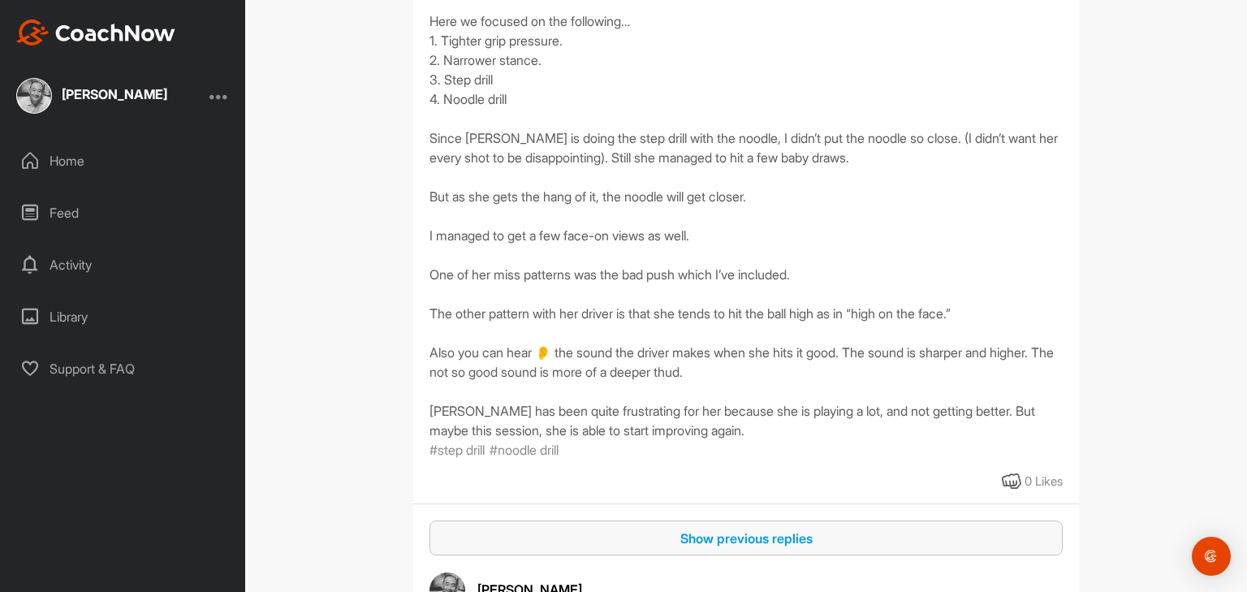
scroll to position [5391, 0]
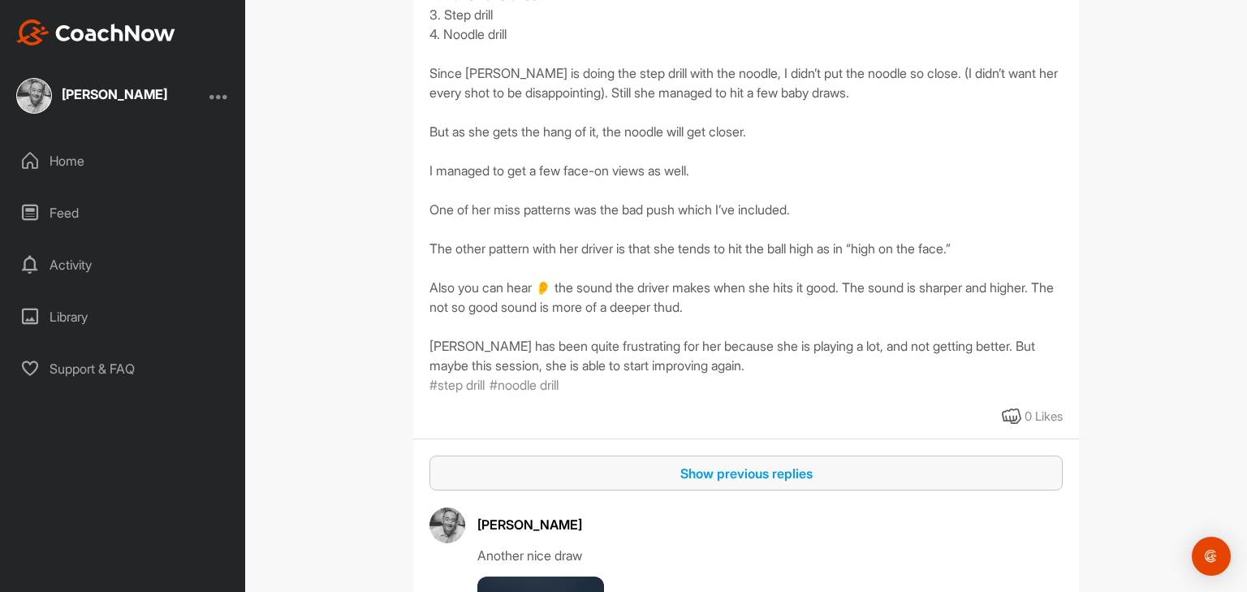
click at [750, 483] on div "Show previous replies" at bounding box center [745, 473] width 607 height 19
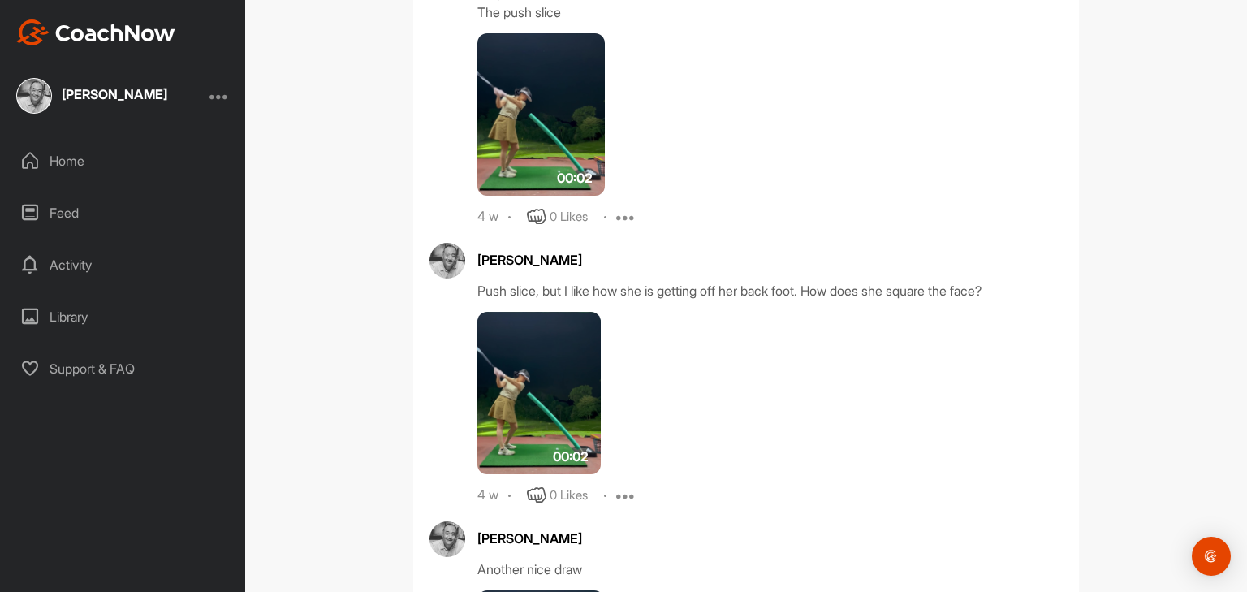
scroll to position [6430, 0]
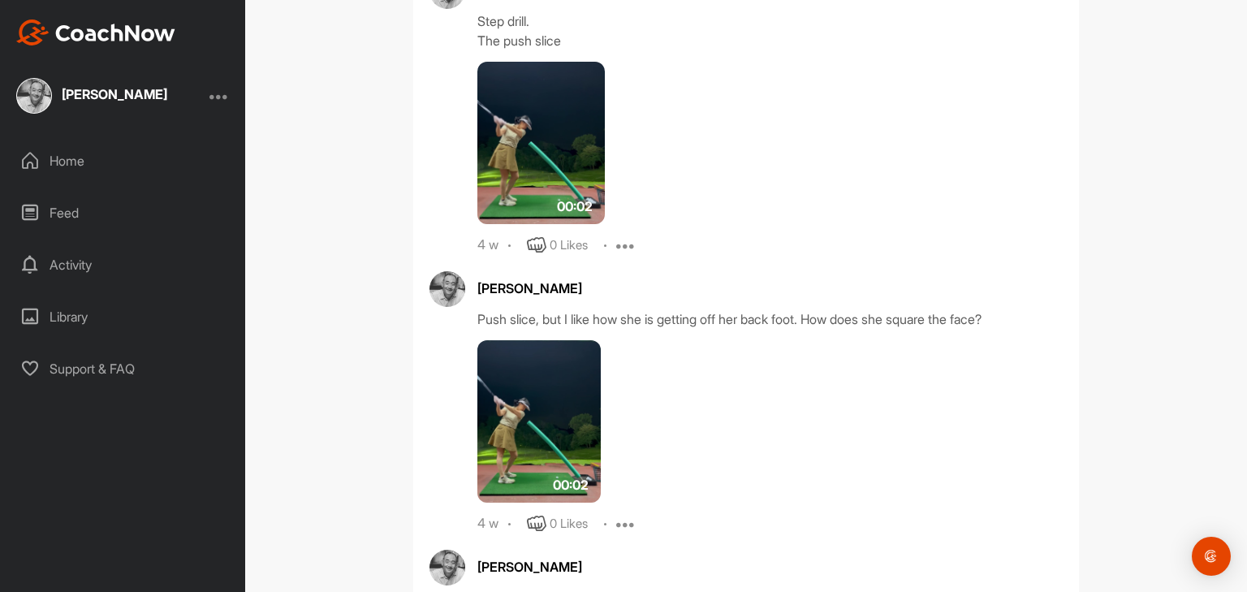
click at [536, 202] on img at bounding box center [540, 143] width 127 height 162
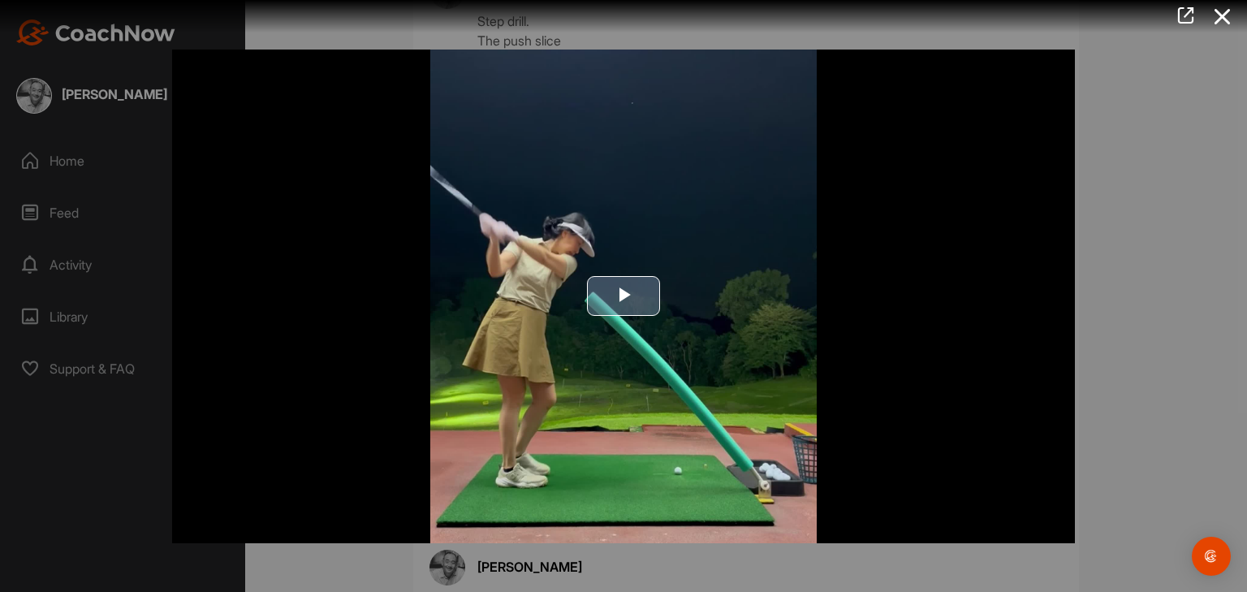
click at [624, 296] on span "Video Player" at bounding box center [624, 296] width 0 height 0
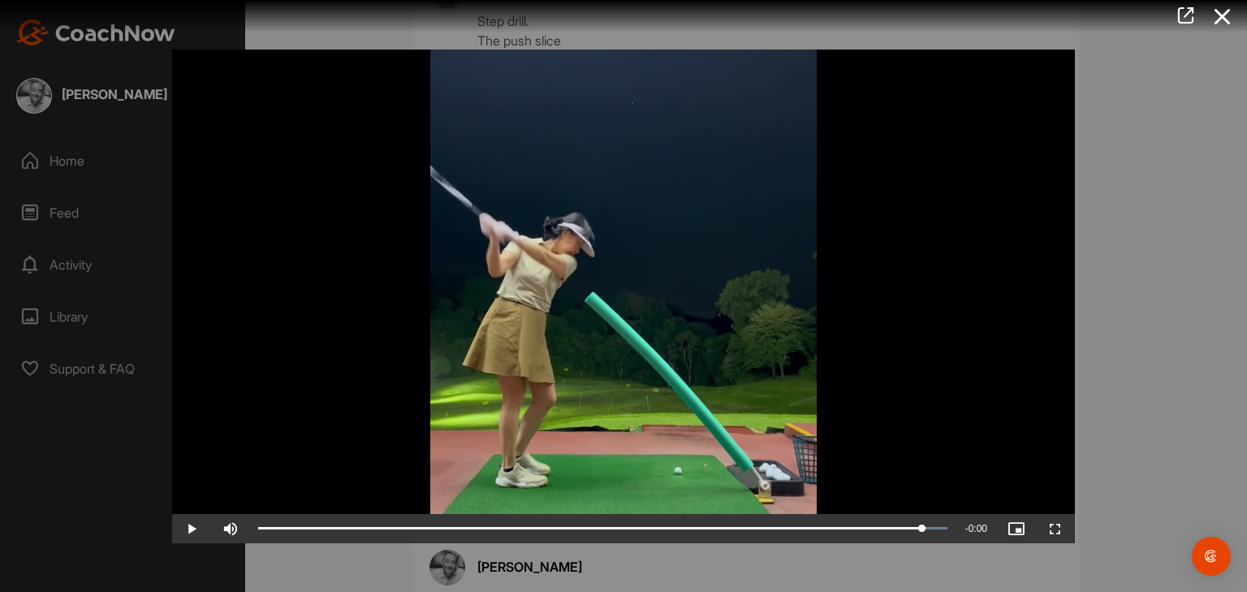
drag, startPoint x: 942, startPoint y: 527, endPoint x: 987, endPoint y: 542, distance: 47.8
click at [987, 542] on div "Play Skip Backward Skip Forward Mute Current Time 0:02 / Duration 0:02 Loaded :…" at bounding box center [623, 528] width 903 height 29
click at [1218, 6] on icon at bounding box center [1222, 17] width 37 height 30
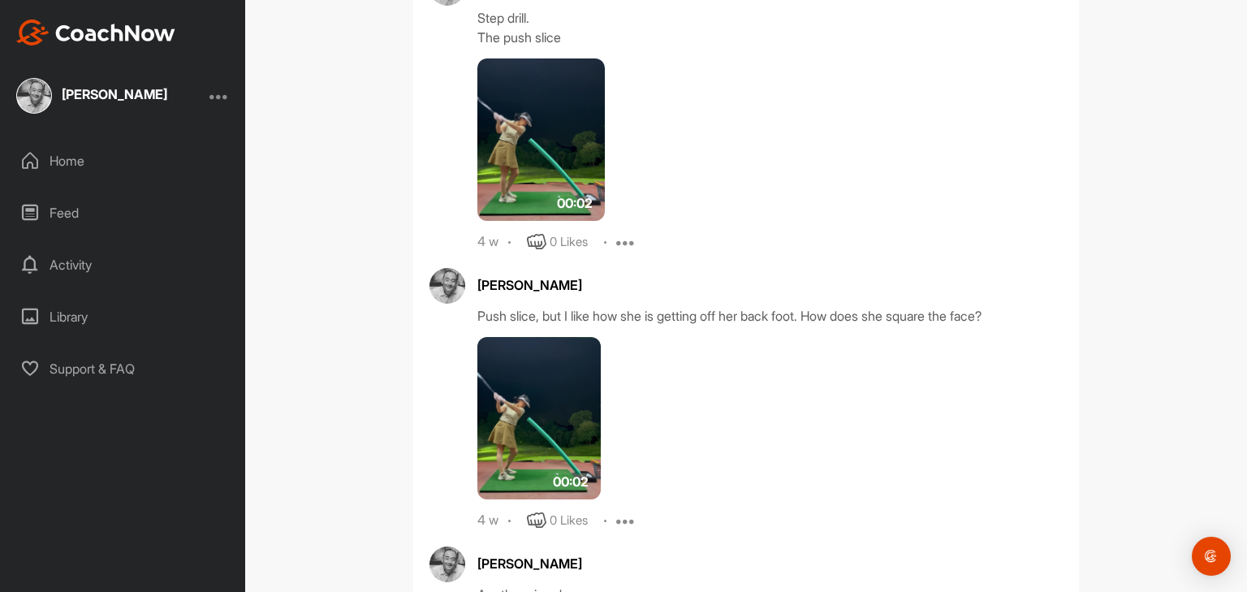
scroll to position [6365, 0]
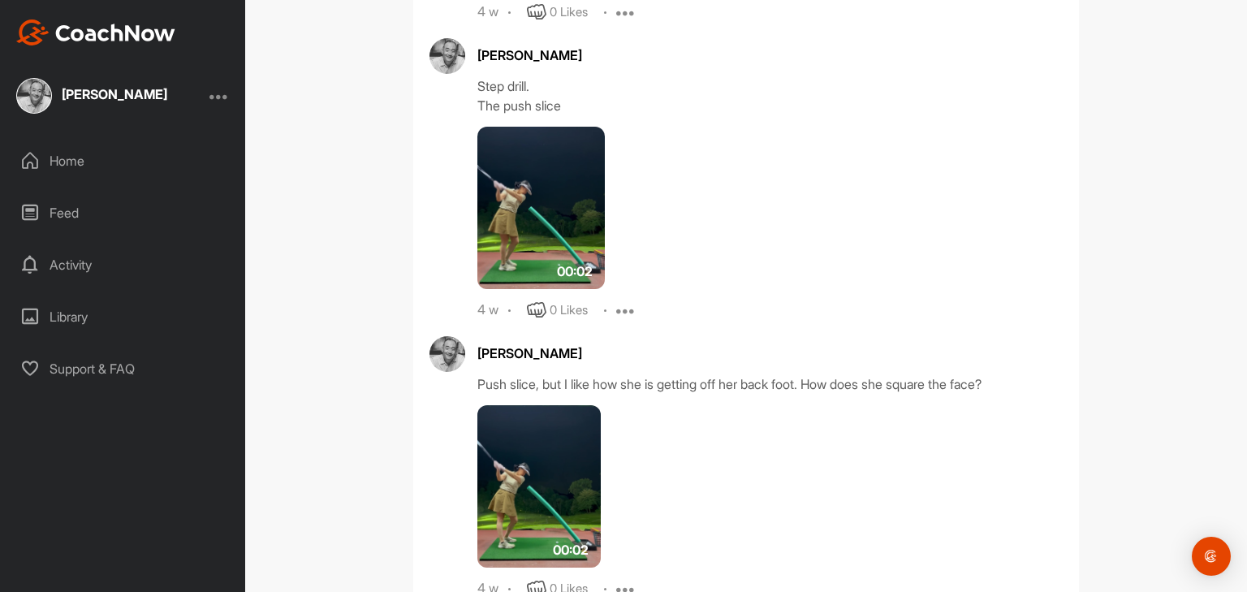
click at [540, 502] on img at bounding box center [538, 486] width 123 height 162
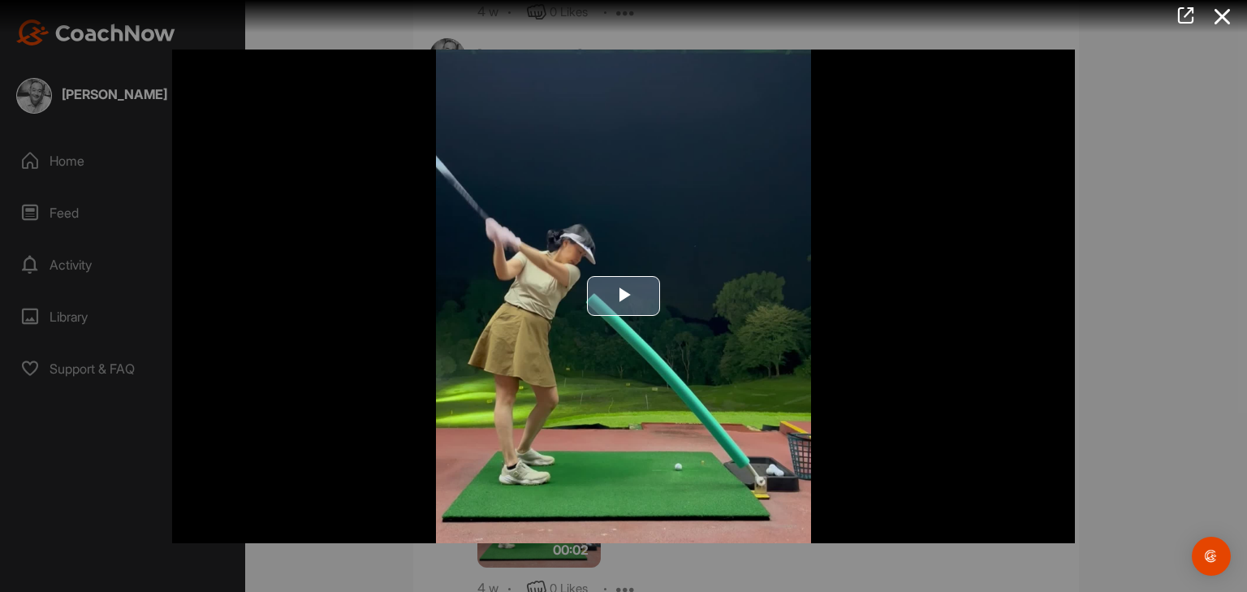
click at [624, 296] on span "Video Player" at bounding box center [624, 296] width 0 height 0
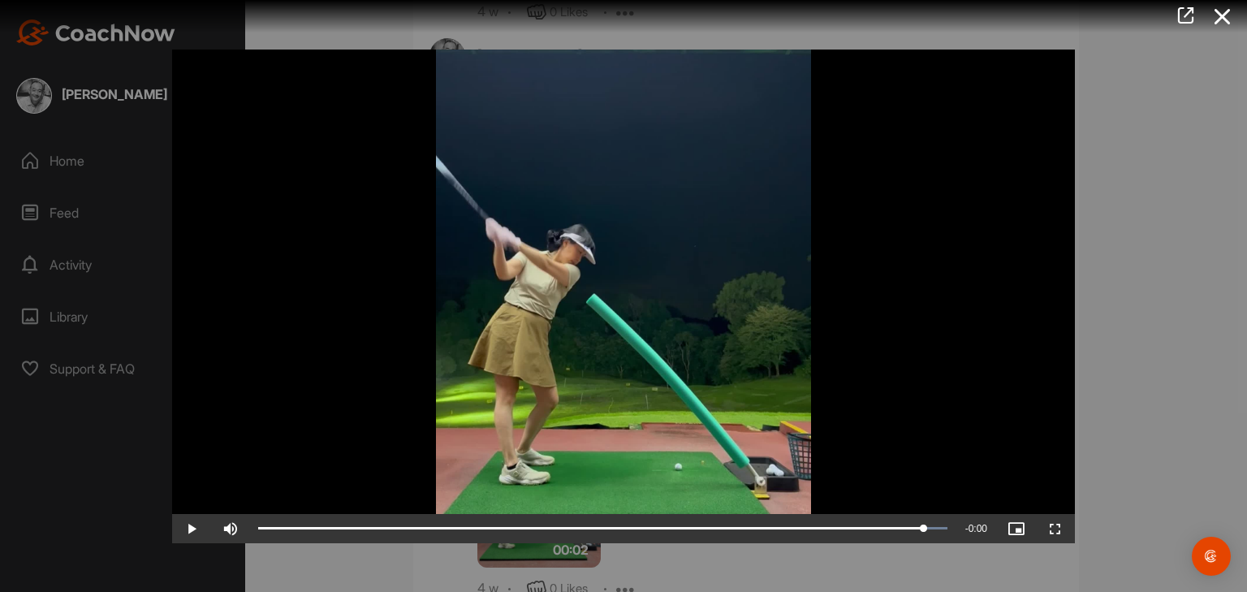
drag, startPoint x: 946, startPoint y: 533, endPoint x: 986, endPoint y: 521, distance: 42.2
click at [953, 532] on div "Loaded : 100.00% 0:02 0:02" at bounding box center [603, 528] width 706 height 29
click at [1114, 471] on div at bounding box center [623, 296] width 1247 height 592
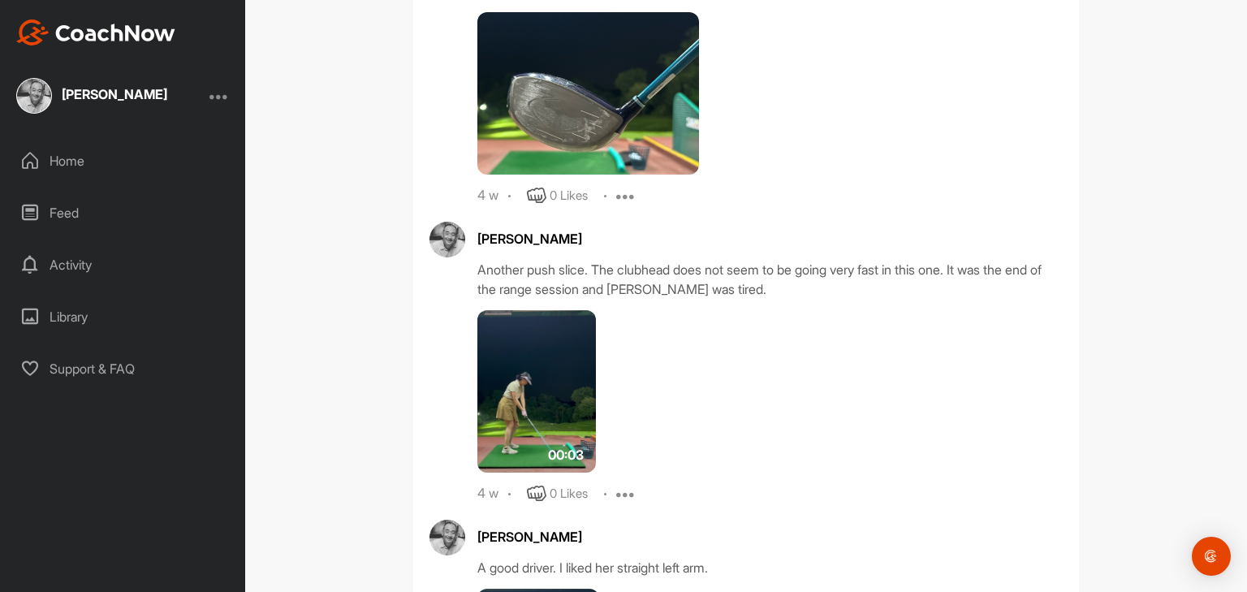
scroll to position [9028, 0]
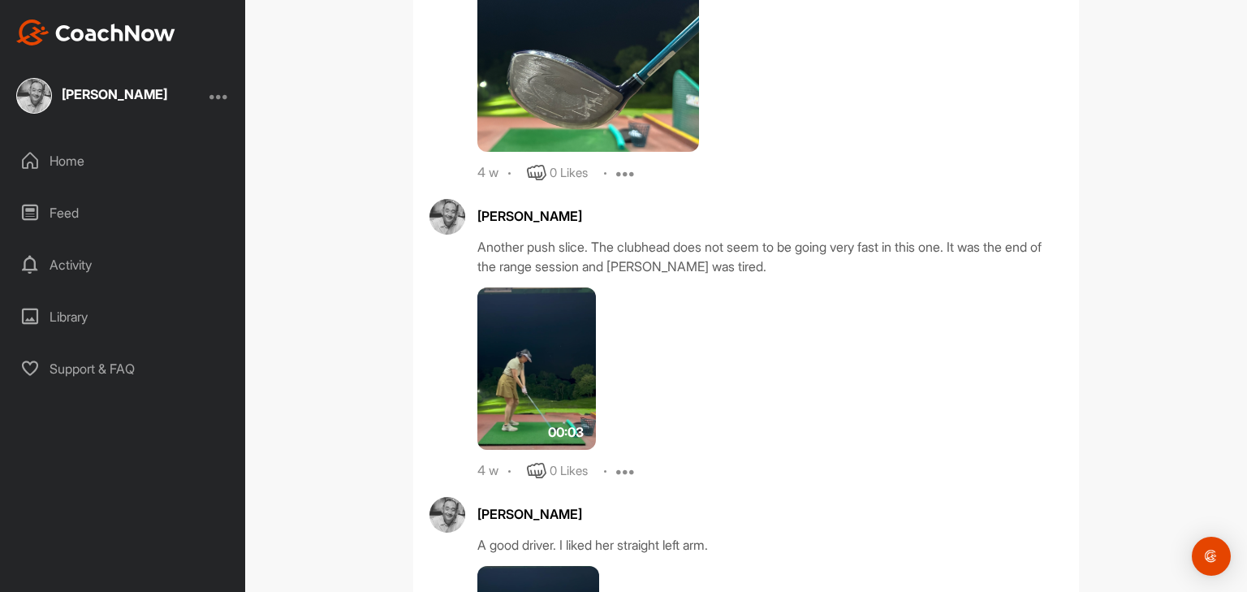
click at [549, 419] on img at bounding box center [536, 368] width 119 height 162
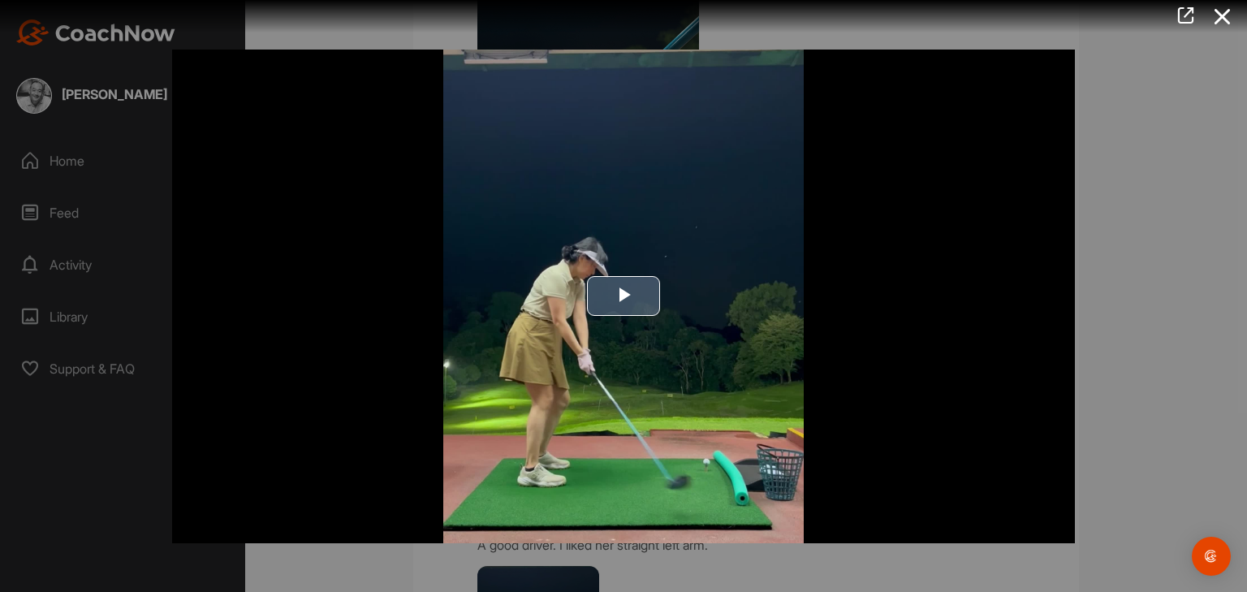
click at [624, 296] on span "Video Player" at bounding box center [624, 296] width 0 height 0
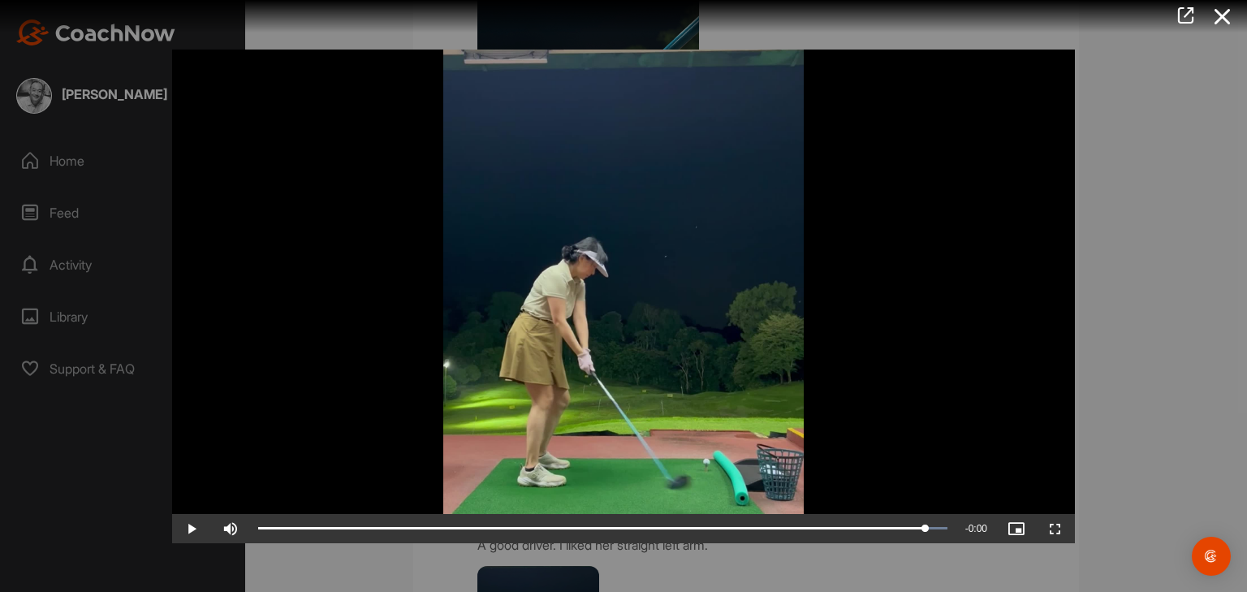
drag, startPoint x: 939, startPoint y: 524, endPoint x: 1090, endPoint y: 503, distance: 151.7
click at [990, 521] on div "Play Skip Backward Skip Forward Mute Current Time 0:03 / Duration 0:03 Loaded :…" at bounding box center [623, 528] width 903 height 29
click at [1138, 480] on div at bounding box center [623, 296] width 1247 height 592
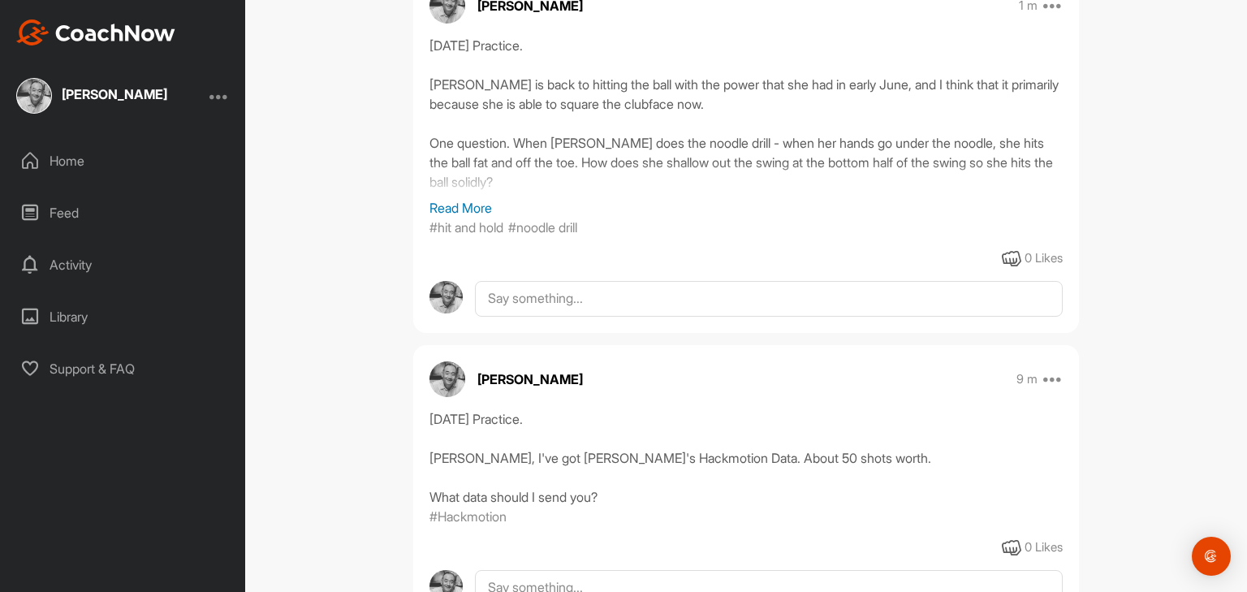
scroll to position [390, 0]
